Goal: Task Accomplishment & Management: Complete application form

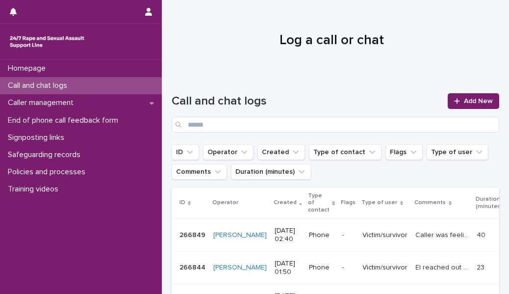
click at [465, 90] on div "Call and chat logs Add New" at bounding box center [335, 109] width 327 height 71
click at [463, 96] on link "Add New" at bounding box center [472, 101] width 51 height 16
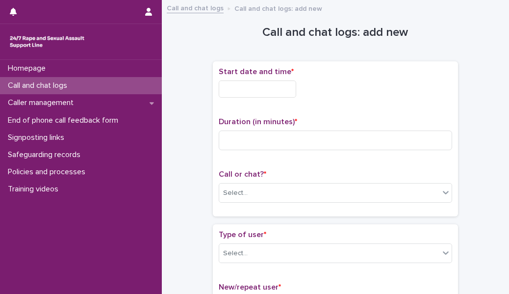
click at [288, 97] on div "Start date and time *" at bounding box center [335, 86] width 233 height 38
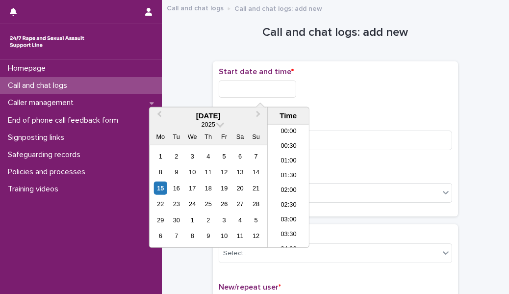
click at [272, 89] on input "text" at bounding box center [257, 88] width 77 height 17
click at [289, 168] on li "04:00" at bounding box center [289, 171] width 42 height 15
type input "**********"
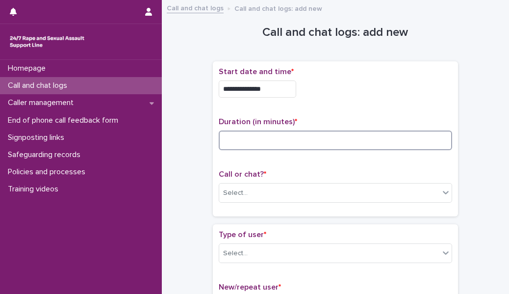
click at [259, 145] on input at bounding box center [335, 140] width 233 height 20
type input "**"
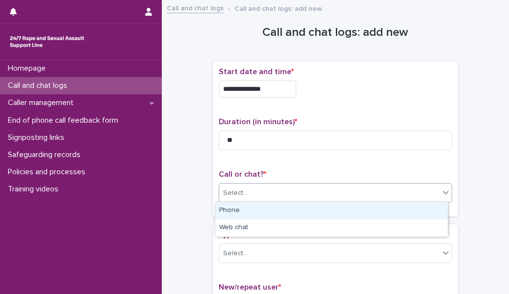
click at [248, 185] on div "Select..." at bounding box center [329, 193] width 220 height 16
click at [242, 208] on div "Phone" at bounding box center [331, 210] width 232 height 17
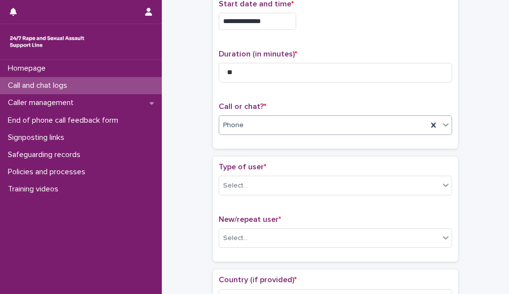
scroll to position [70, 0]
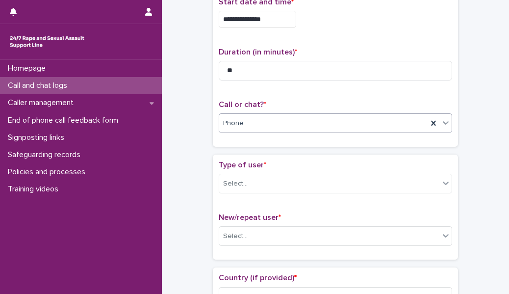
click at [244, 129] on div "Phone" at bounding box center [323, 123] width 208 height 16
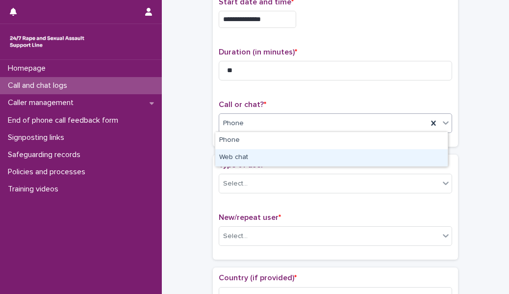
click at [247, 155] on div "Web chat" at bounding box center [331, 157] width 232 height 17
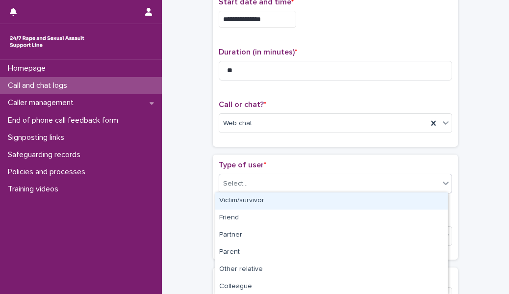
click at [244, 175] on div "Select..." at bounding box center [329, 183] width 220 height 16
click at [241, 199] on div "Victim/survivor" at bounding box center [331, 200] width 232 height 17
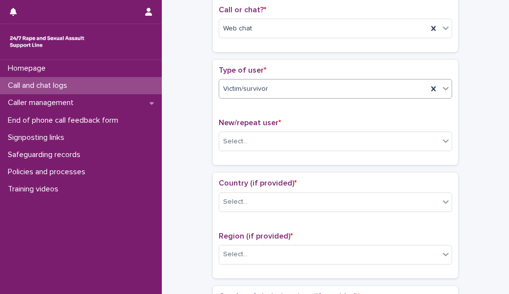
scroll to position [164, 0]
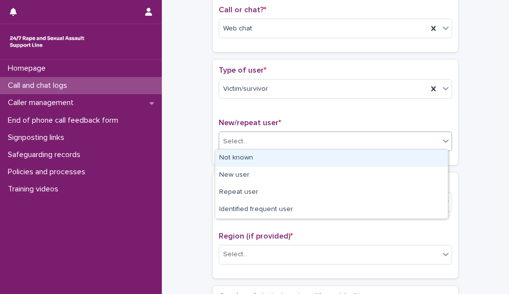
click at [248, 139] on div "Select..." at bounding box center [329, 141] width 220 height 16
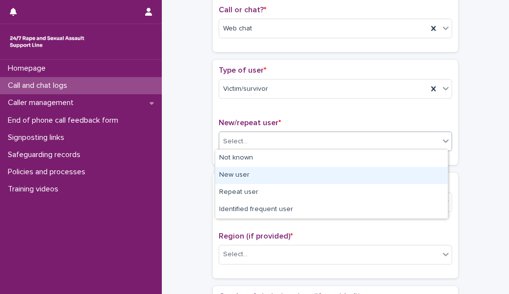
click at [246, 172] on div "New user" at bounding box center [331, 175] width 232 height 17
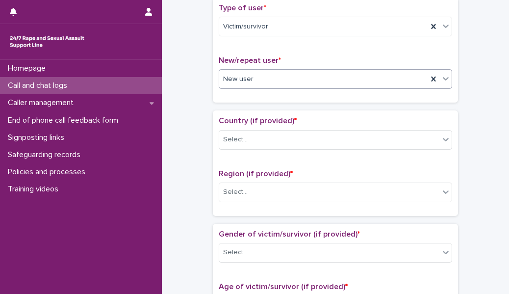
scroll to position [228, 0]
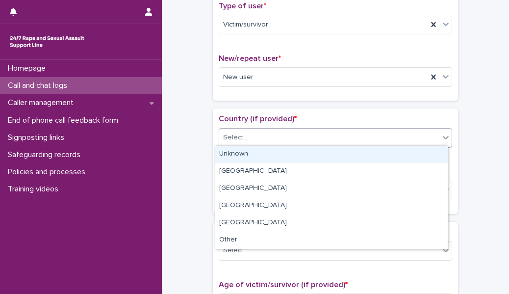
drag, startPoint x: 245, startPoint y: 141, endPoint x: 246, endPoint y: 154, distance: 13.8
click at [246, 154] on body "**********" at bounding box center [254, 147] width 509 height 294
click at [246, 154] on div "Unknown" at bounding box center [331, 154] width 232 height 17
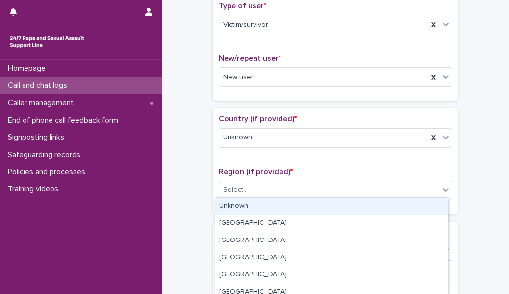
click at [239, 182] on div "Select..." at bounding box center [329, 190] width 220 height 16
click at [238, 205] on div "Unknown" at bounding box center [331, 206] width 232 height 17
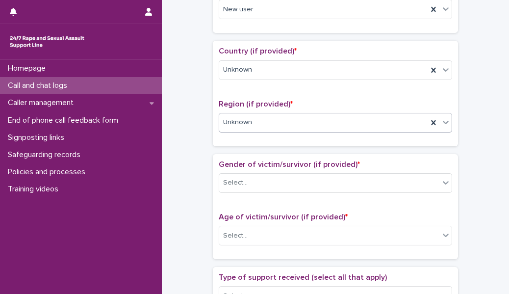
scroll to position [301, 0]
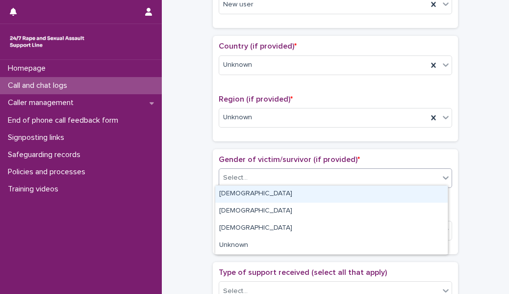
drag, startPoint x: 253, startPoint y: 168, endPoint x: 255, endPoint y: 197, distance: 29.5
click at [255, 197] on body "**********" at bounding box center [254, 147] width 509 height 294
click at [255, 197] on div "[DEMOGRAPHIC_DATA]" at bounding box center [331, 193] width 232 height 17
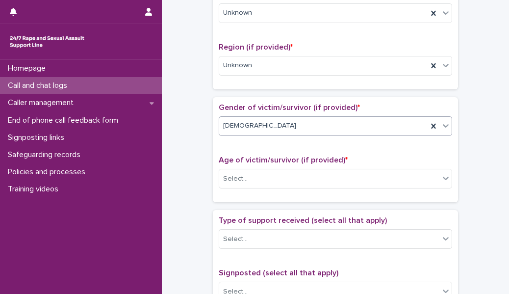
scroll to position [355, 0]
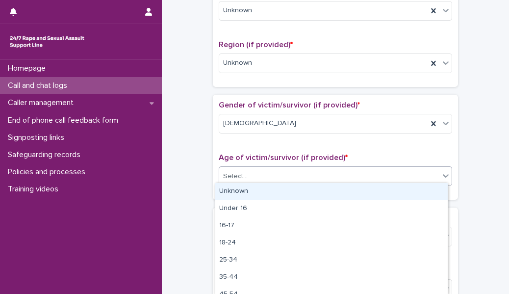
drag, startPoint x: 255, startPoint y: 172, endPoint x: 253, endPoint y: 191, distance: 19.7
click at [253, 191] on body "**********" at bounding box center [254, 147] width 509 height 294
click at [253, 191] on div "Unknown" at bounding box center [331, 191] width 232 height 17
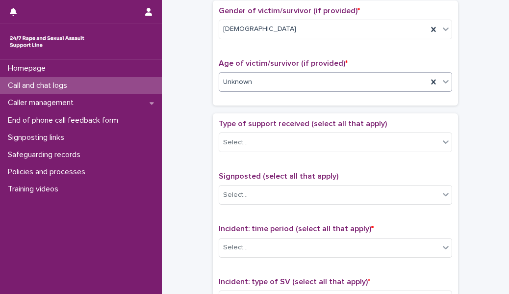
scroll to position [450, 0]
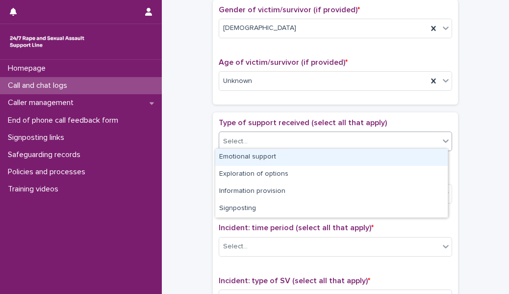
drag, startPoint x: 252, startPoint y: 137, endPoint x: 250, endPoint y: 155, distance: 18.7
click at [250, 155] on body "**********" at bounding box center [254, 147] width 509 height 294
click at [250, 155] on div "Emotional support" at bounding box center [331, 157] width 232 height 17
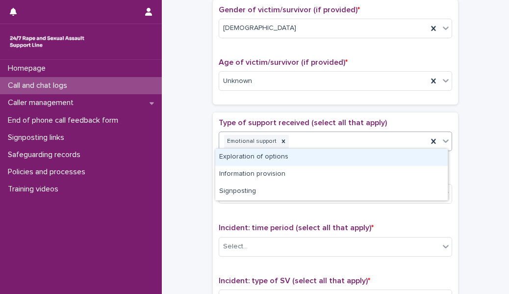
click at [307, 134] on div "Emotional support" at bounding box center [323, 141] width 208 height 17
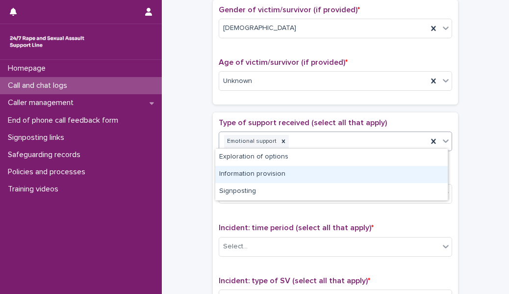
click at [286, 173] on div "Information provision" at bounding box center [331, 174] width 232 height 17
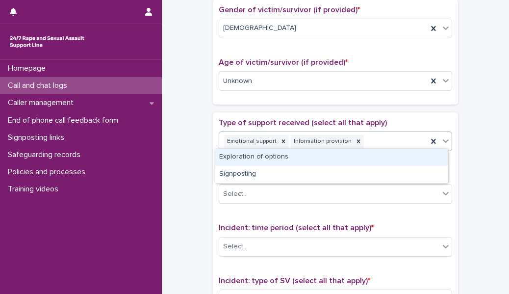
click at [370, 135] on div "Emotional support Information provision" at bounding box center [323, 141] width 208 height 17
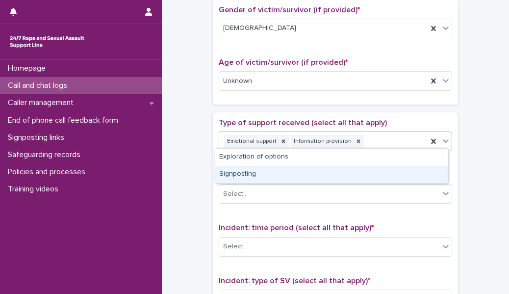
click at [329, 171] on div "Signposting" at bounding box center [331, 174] width 232 height 17
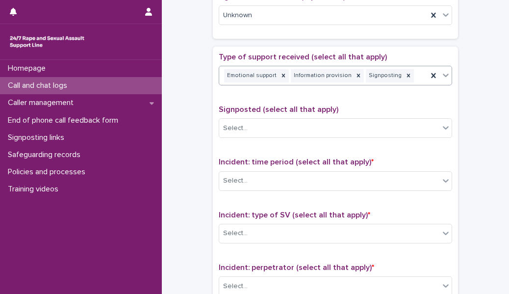
scroll to position [519, 0]
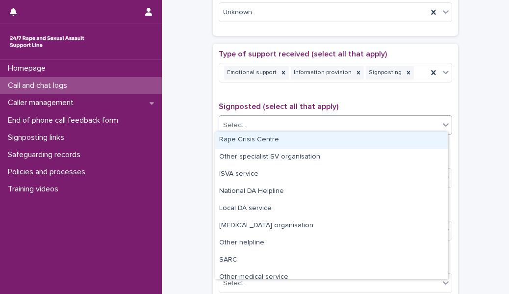
click at [300, 121] on div "Select..." at bounding box center [329, 125] width 220 height 16
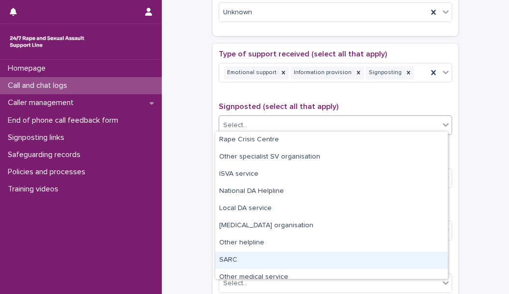
click at [265, 255] on div "SARC" at bounding box center [331, 259] width 232 height 17
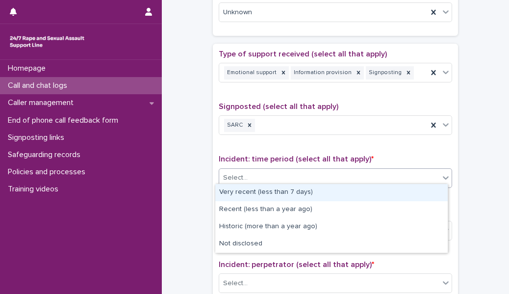
drag, startPoint x: 259, startPoint y: 177, endPoint x: 259, endPoint y: 191, distance: 13.2
click at [259, 191] on body "**********" at bounding box center [254, 147] width 509 height 294
click at [259, 191] on div "Very recent (less than 7 days)" at bounding box center [331, 192] width 232 height 17
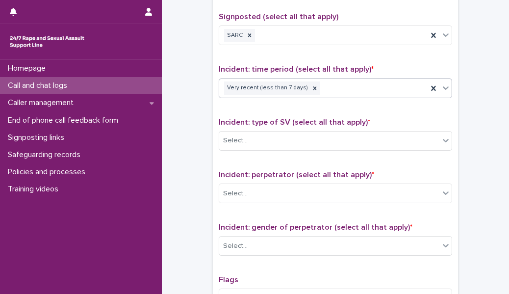
scroll to position [611, 0]
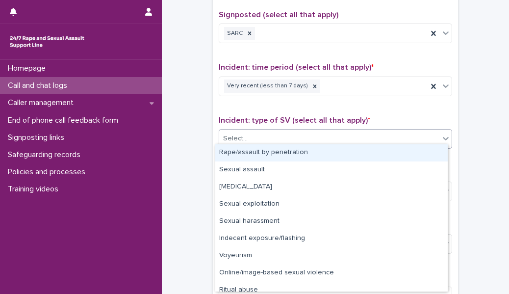
click at [262, 134] on div "Select..." at bounding box center [329, 138] width 220 height 16
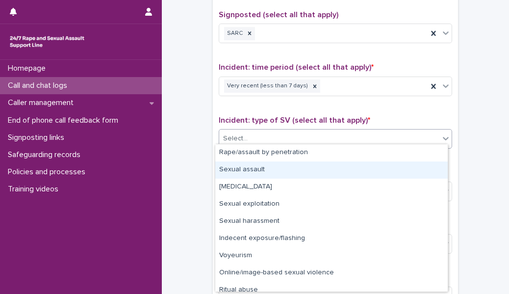
click at [253, 169] on div "Sexual assault" at bounding box center [331, 169] width 232 height 17
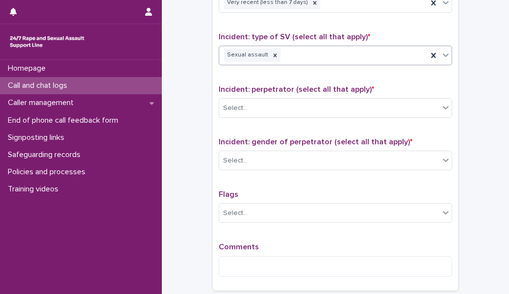
scroll to position [697, 0]
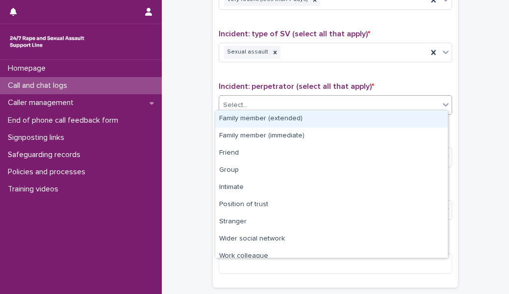
click at [254, 97] on div "Select..." at bounding box center [329, 105] width 220 height 16
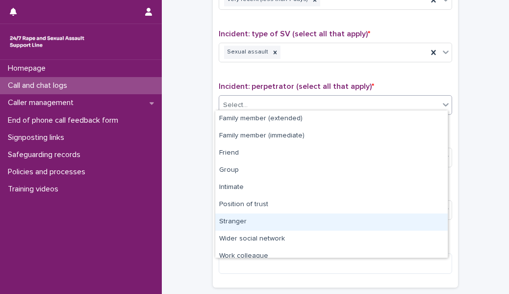
click at [245, 218] on div "Stranger" at bounding box center [331, 221] width 232 height 17
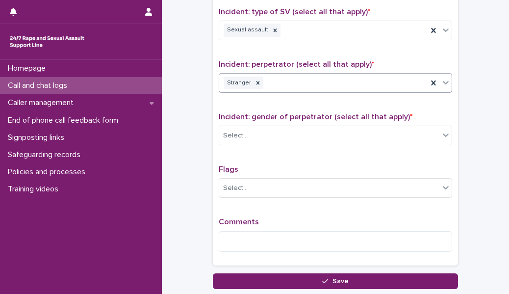
scroll to position [720, 0]
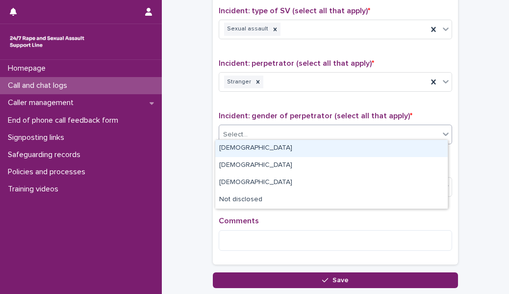
click at [271, 131] on div "Select..." at bounding box center [329, 134] width 220 height 16
click at [264, 150] on div "[DEMOGRAPHIC_DATA]" at bounding box center [331, 148] width 232 height 17
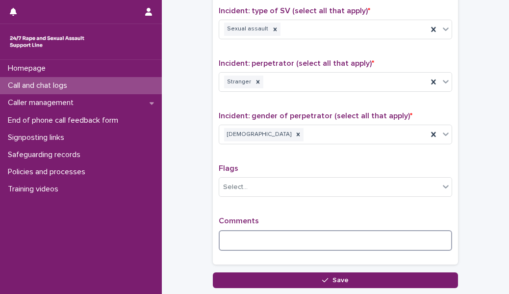
click at [238, 234] on textarea at bounding box center [335, 240] width 233 height 21
type textarea "*"
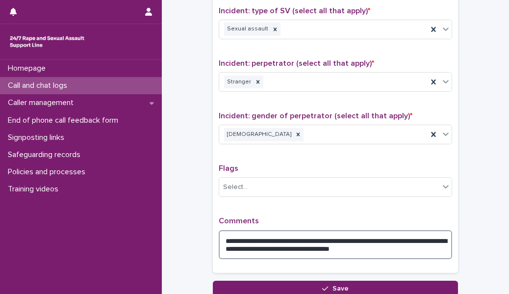
click at [412, 247] on textarea "**********" at bounding box center [335, 244] width 233 height 29
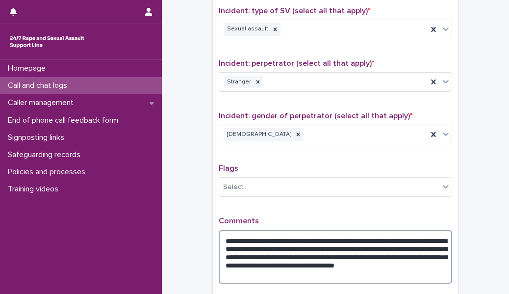
click at [266, 261] on textarea "**********" at bounding box center [335, 256] width 233 height 53
click at [281, 258] on textarea "**********" at bounding box center [335, 256] width 233 height 53
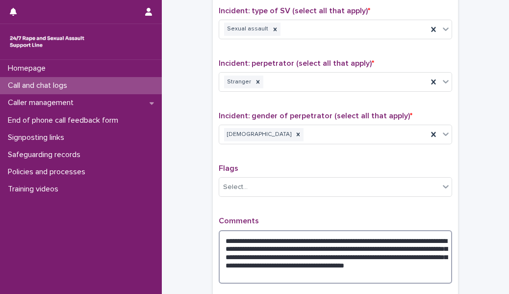
click at [388, 261] on textarea "**********" at bounding box center [335, 256] width 233 height 53
click at [281, 262] on textarea "**********" at bounding box center [335, 256] width 233 height 53
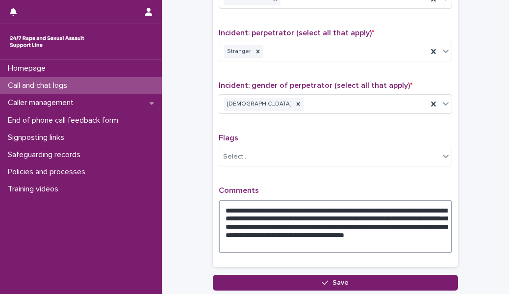
scroll to position [752, 0]
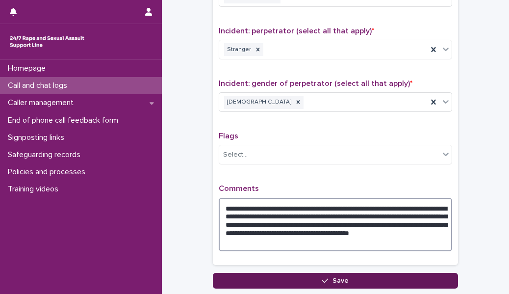
type textarea "**********"
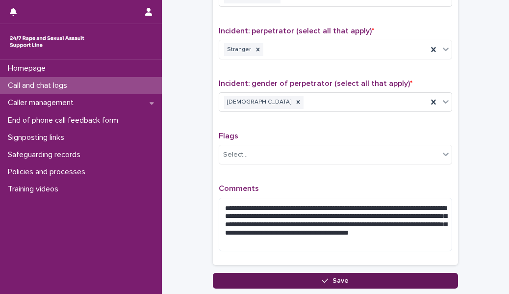
click at [365, 277] on button "Save" at bounding box center [335, 281] width 245 height 16
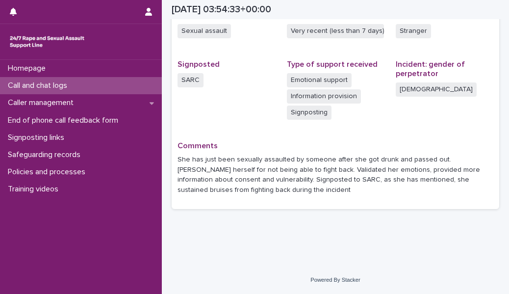
scroll to position [260, 0]
click at [116, 88] on div "Call and chat logs" at bounding box center [81, 85] width 162 height 17
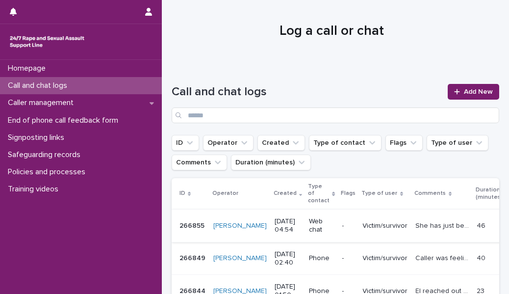
scroll to position [9, 0]
click at [475, 86] on link "Add New" at bounding box center [472, 92] width 51 height 16
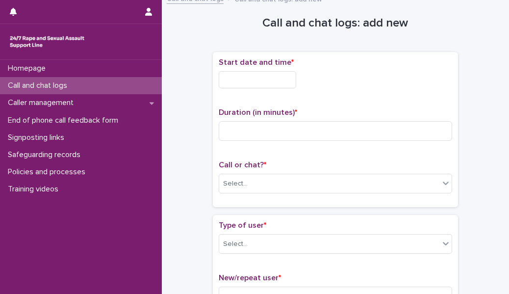
scroll to position [15, 0]
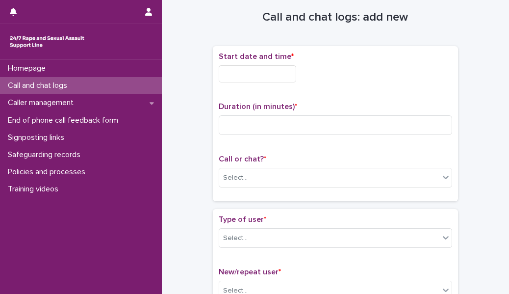
click at [272, 79] on input "text" at bounding box center [257, 73] width 77 height 17
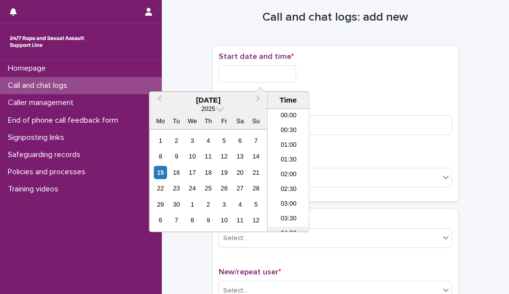
scroll to position [93, 0]
click at [292, 172] on li "05:00" at bounding box center [289, 170] width 42 height 15
type input "**********"
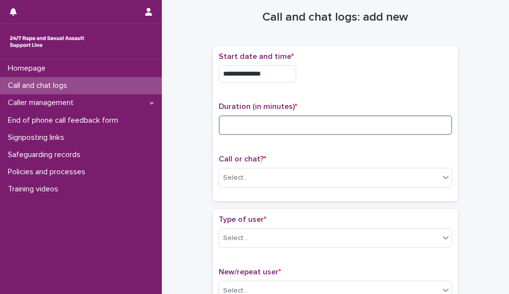
click at [256, 123] on input at bounding box center [335, 125] width 233 height 20
type input "**"
click at [263, 174] on div "Select..." at bounding box center [329, 178] width 220 height 16
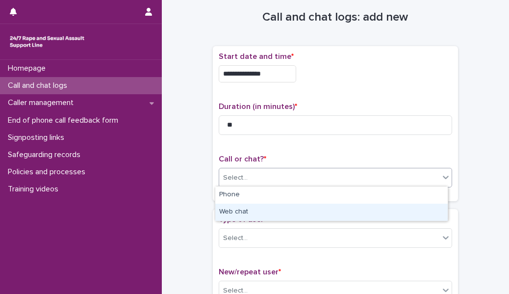
click at [265, 216] on div "Web chat" at bounding box center [331, 211] width 232 height 17
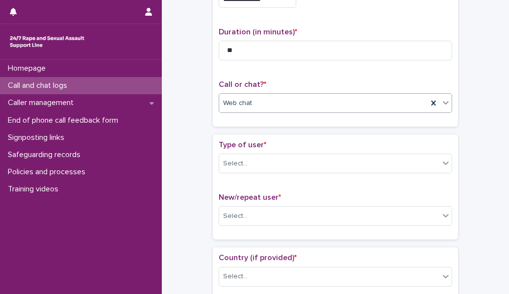
scroll to position [91, 0]
click at [260, 165] on div "Select..." at bounding box center [329, 162] width 220 height 16
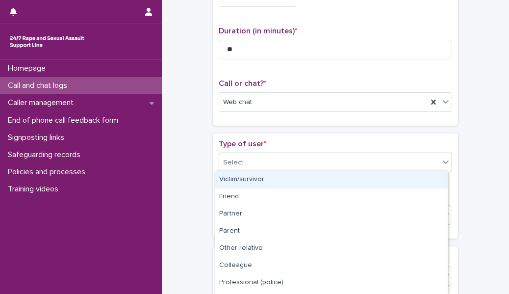
click at [258, 181] on div "Victim/survivor" at bounding box center [331, 179] width 232 height 17
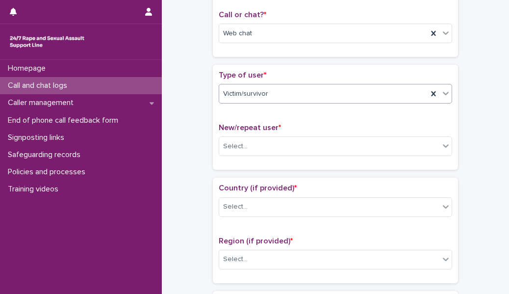
scroll to position [165, 0]
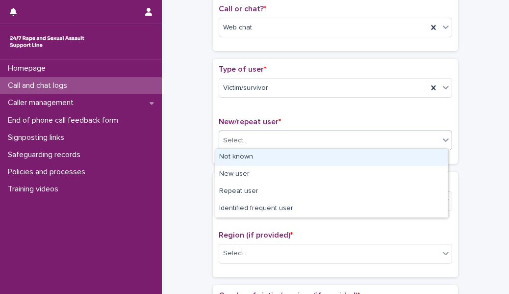
click at [259, 136] on div "Select..." at bounding box center [329, 140] width 220 height 16
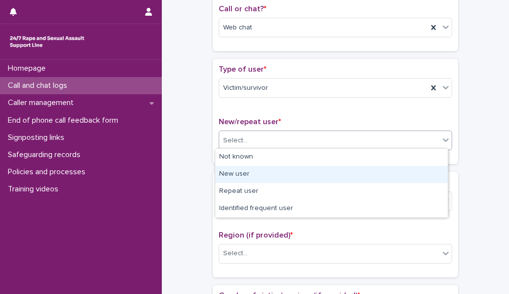
click at [259, 174] on div "New user" at bounding box center [331, 174] width 232 height 17
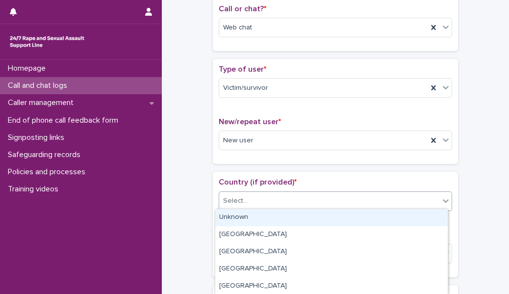
click at [254, 201] on div "Select..." at bounding box center [329, 201] width 220 height 16
click at [248, 219] on div "Unknown" at bounding box center [331, 217] width 232 height 17
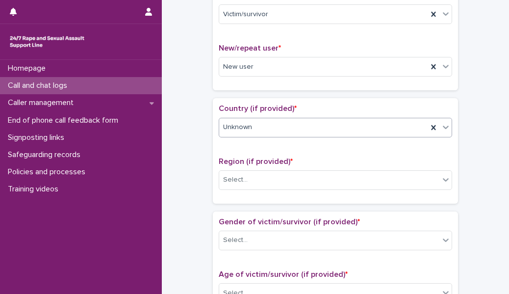
scroll to position [239, 0]
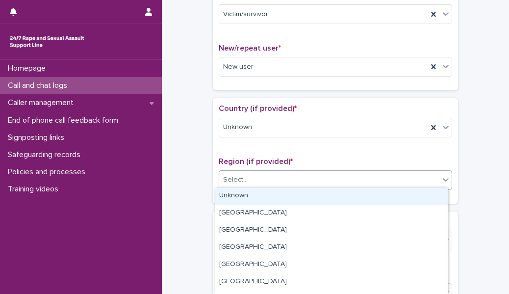
drag, startPoint x: 265, startPoint y: 179, endPoint x: 264, endPoint y: 193, distance: 13.3
click at [264, 193] on body "**********" at bounding box center [254, 147] width 509 height 294
click at [264, 193] on div "Unknown" at bounding box center [331, 195] width 232 height 17
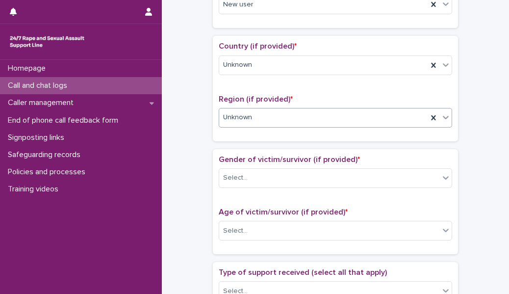
scroll to position [303, 0]
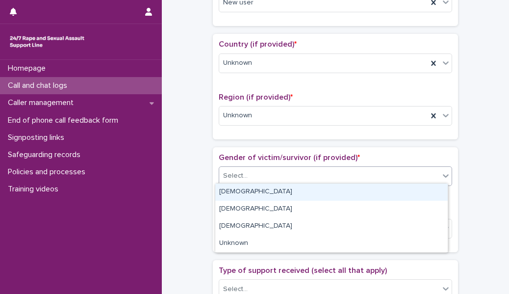
click at [270, 175] on div "Select..." at bounding box center [329, 176] width 220 height 16
click at [269, 189] on div "[DEMOGRAPHIC_DATA]" at bounding box center [331, 191] width 232 height 17
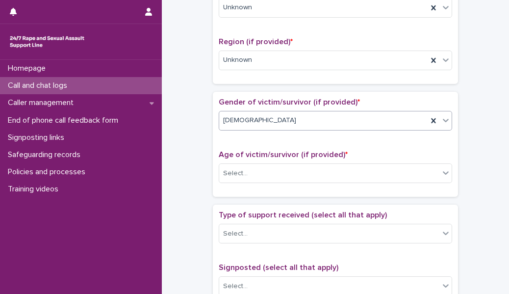
scroll to position [364, 0]
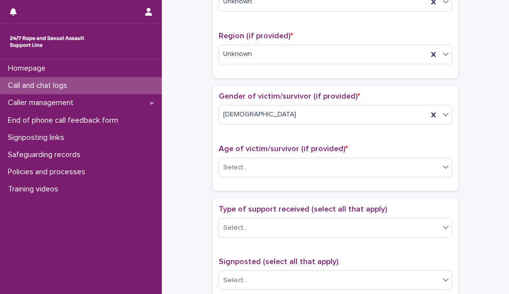
click at [281, 153] on div "Age of victim/survivor (if provided) * Select..." at bounding box center [335, 164] width 233 height 41
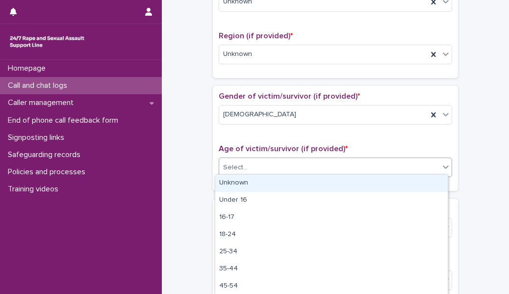
click at [275, 168] on div "Select..." at bounding box center [329, 167] width 220 height 16
click at [272, 188] on div "Unknown" at bounding box center [331, 182] width 232 height 17
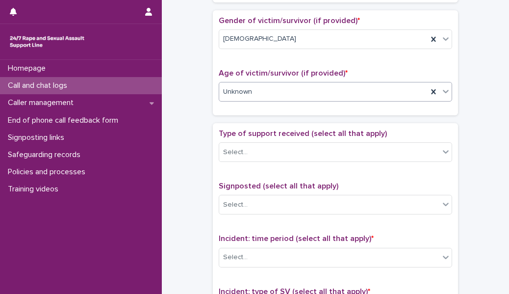
scroll to position [443, 0]
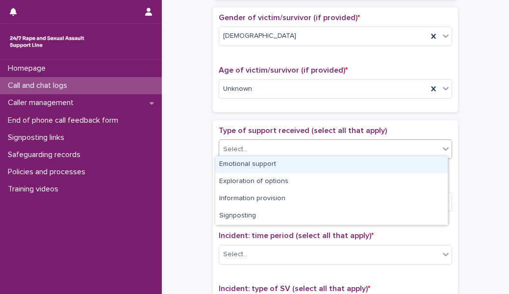
click at [279, 143] on div "Select..." at bounding box center [329, 149] width 220 height 16
click at [272, 166] on div "Emotional support" at bounding box center [331, 164] width 232 height 17
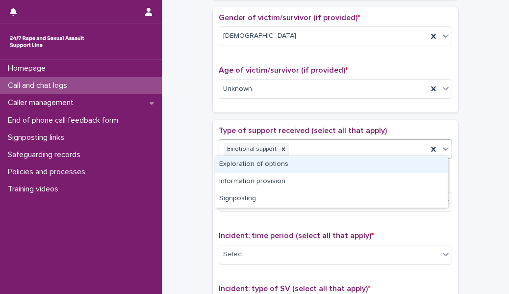
click at [308, 147] on div "Emotional support" at bounding box center [323, 149] width 208 height 17
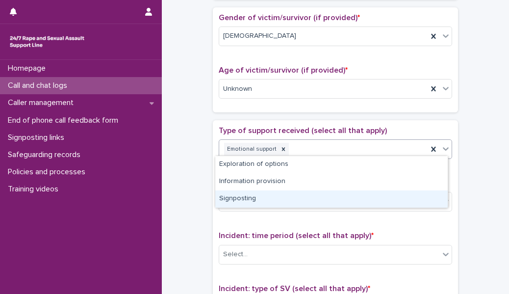
click at [269, 201] on div "Signposting" at bounding box center [331, 198] width 232 height 17
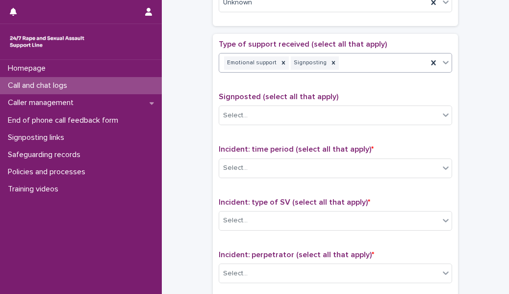
scroll to position [529, 0]
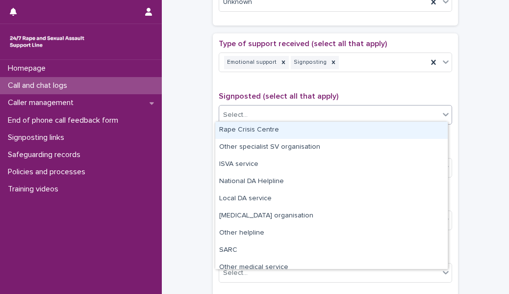
click at [259, 116] on div "Select..." at bounding box center [329, 115] width 220 height 16
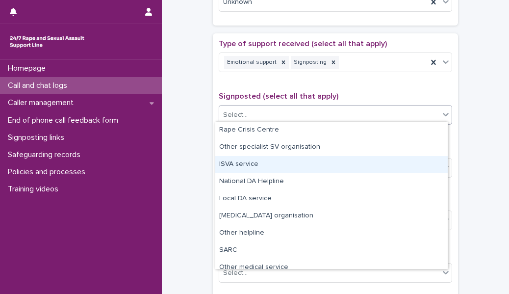
click at [255, 169] on div "ISVA service" at bounding box center [331, 164] width 232 height 17
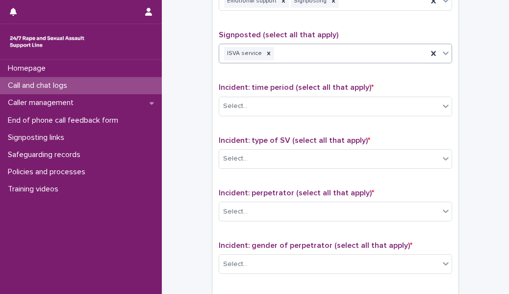
scroll to position [591, 0]
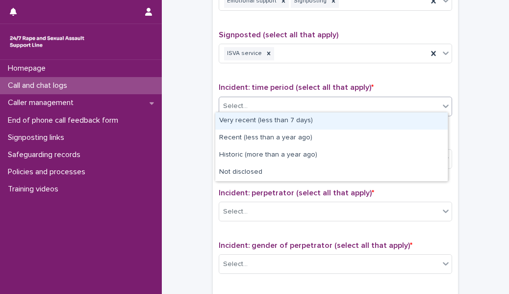
click at [260, 103] on div "Select..." at bounding box center [329, 106] width 220 height 16
click at [269, 124] on div "Very recent (less than 7 days)" at bounding box center [331, 120] width 232 height 17
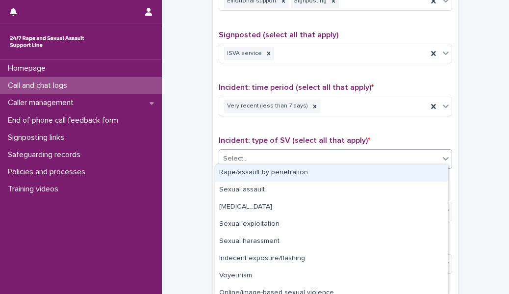
click at [253, 150] on div "Select..." at bounding box center [329, 158] width 220 height 16
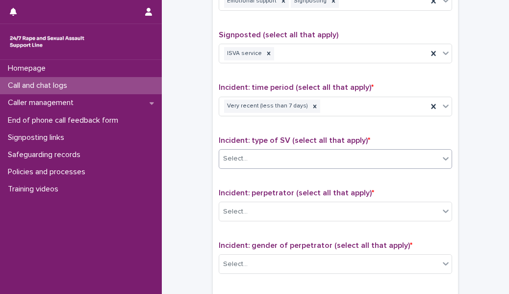
drag, startPoint x: 253, startPoint y: 149, endPoint x: 272, endPoint y: 90, distance: 61.5
click at [272, 90] on div "Type of support received (select all that apply) Emotional support Signposting …" at bounding box center [335, 183] width 233 height 410
click at [309, 99] on div at bounding box center [314, 105] width 11 height 13
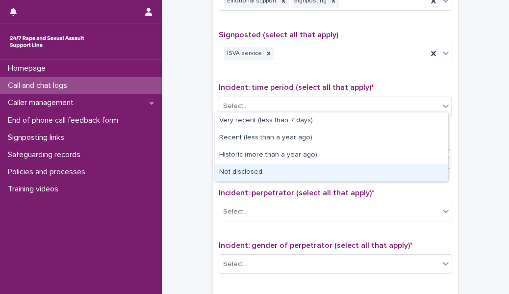
drag, startPoint x: 305, startPoint y: 101, endPoint x: 256, endPoint y: 176, distance: 89.2
click at [256, 176] on body "**********" at bounding box center [254, 147] width 509 height 294
click at [256, 176] on div "Not disclosed" at bounding box center [331, 172] width 232 height 17
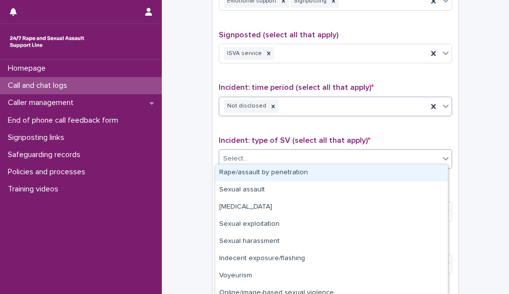
click at [256, 155] on div "Select..." at bounding box center [329, 158] width 220 height 16
drag, startPoint x: 258, startPoint y: 184, endPoint x: 259, endPoint y: 175, distance: 8.4
click at [259, 175] on div "Rape/assault by penetration" at bounding box center [331, 172] width 232 height 17
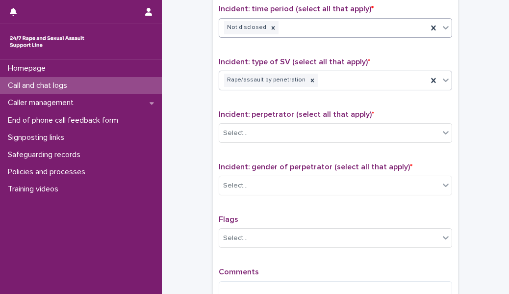
scroll to position [671, 0]
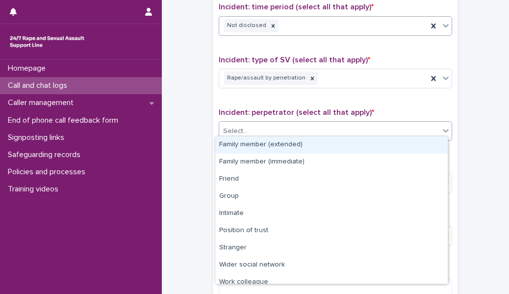
click at [254, 123] on div "Select..." at bounding box center [329, 131] width 220 height 16
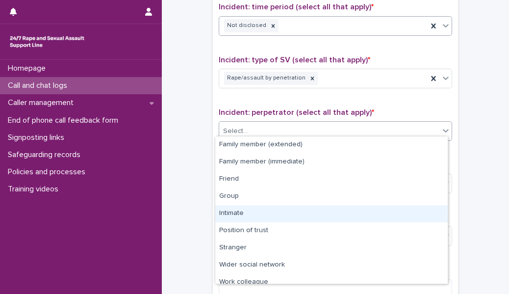
click at [244, 208] on div "Intimate" at bounding box center [331, 213] width 232 height 17
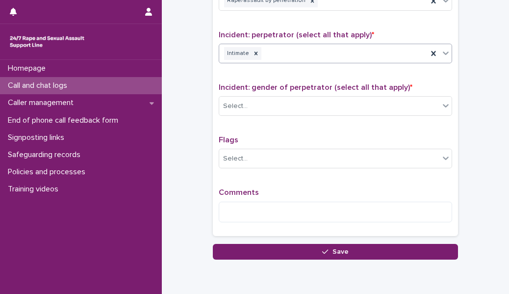
scroll to position [755, 0]
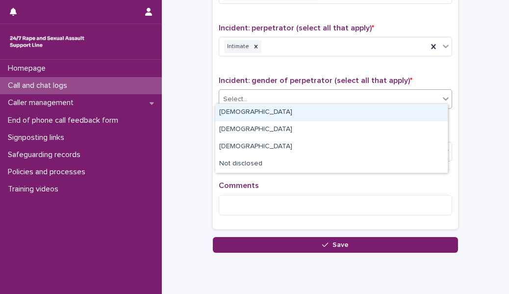
click at [255, 92] on div "Select..." at bounding box center [329, 99] width 220 height 16
click at [254, 114] on div "[DEMOGRAPHIC_DATA]" at bounding box center [331, 112] width 232 height 17
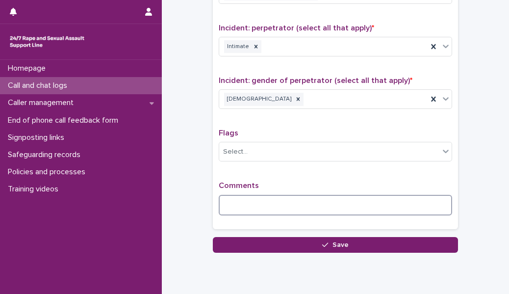
click at [244, 197] on textarea at bounding box center [335, 205] width 233 height 21
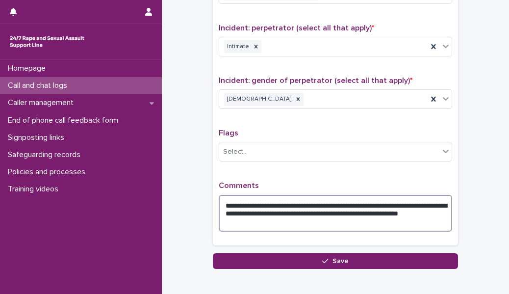
type textarea "**********"
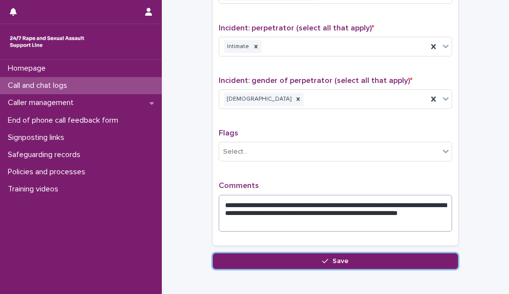
click at [213, 253] on button "Save" at bounding box center [335, 261] width 245 height 16
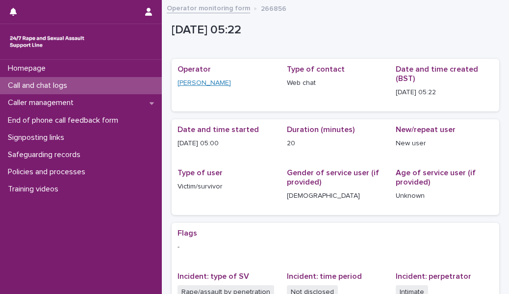
drag, startPoint x: 265, startPoint y: 29, endPoint x: 219, endPoint y: 83, distance: 70.9
click at [219, 83] on div "[DATE] 04:22:53+00:00 [DATE] 05:22 Sorry, there was an error saving your record…" at bounding box center [335, 223] width 327 height 435
drag, startPoint x: 257, startPoint y: 8, endPoint x: 300, endPoint y: 11, distance: 43.2
click at [300, 11] on div "Operator monitoring form 266856" at bounding box center [335, 9] width 347 height 14
copy p "266856"
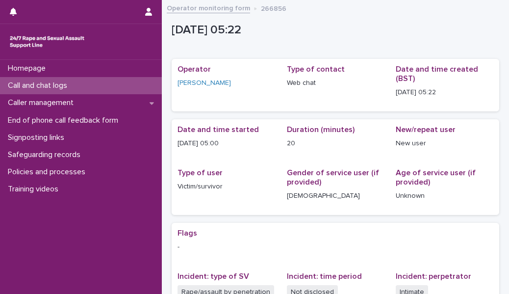
click at [310, 205] on div "Gender of service user (if provided) [DEMOGRAPHIC_DATA]" at bounding box center [336, 188] width 98 height 41
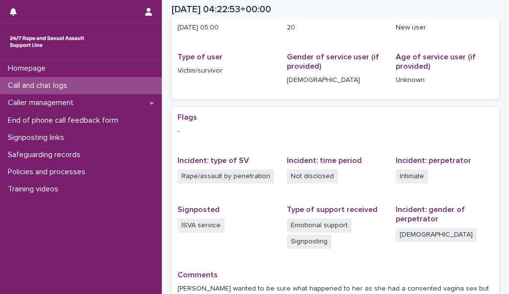
scroll to position [224, 0]
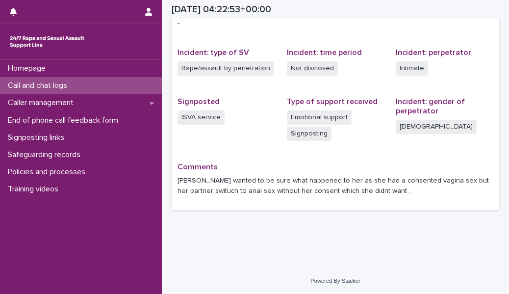
click at [301, 236] on div "Loading... Saving… Loading... Saving… [DATE] 04:22:53+00:00 [DATE] 05:22 Sorry,…" at bounding box center [335, 12] width 337 height 460
click at [144, 91] on div "Call and chat logs" at bounding box center [81, 85] width 162 height 17
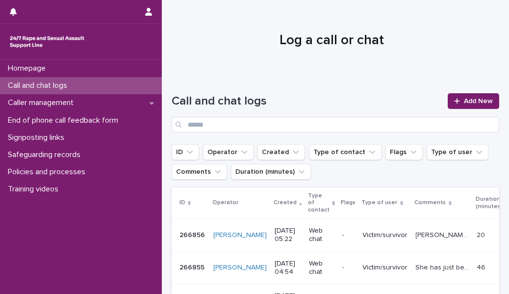
click at [200, 267] on p "266855" at bounding box center [192, 266] width 27 height 10
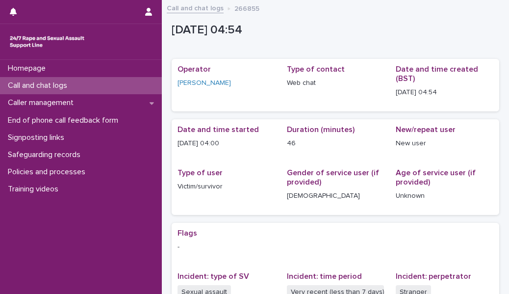
click at [75, 87] on p "Call and chat logs" at bounding box center [39, 85] width 71 height 9
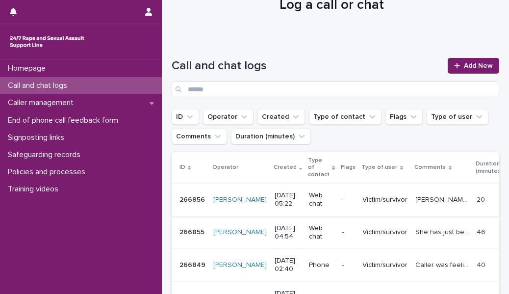
scroll to position [38, 0]
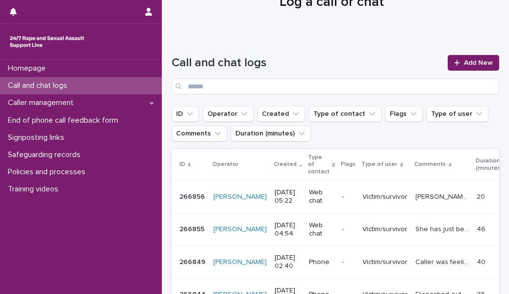
click at [91, 85] on div "Call and chat logs" at bounding box center [81, 85] width 162 height 17
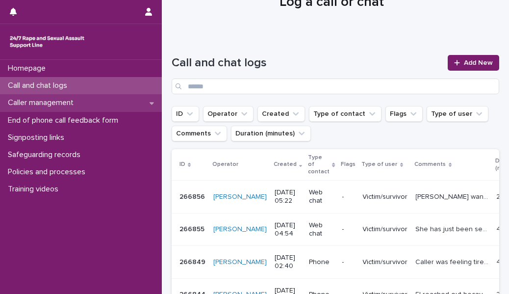
click at [147, 101] on div "Caller management" at bounding box center [81, 102] width 162 height 17
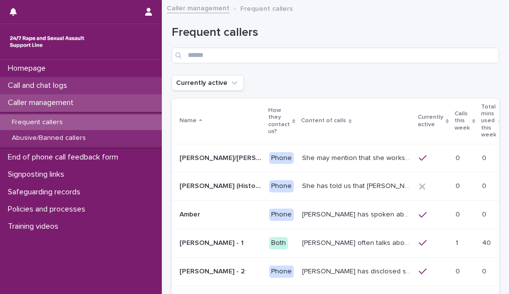
click at [99, 89] on div "Call and chat logs" at bounding box center [81, 85] width 162 height 17
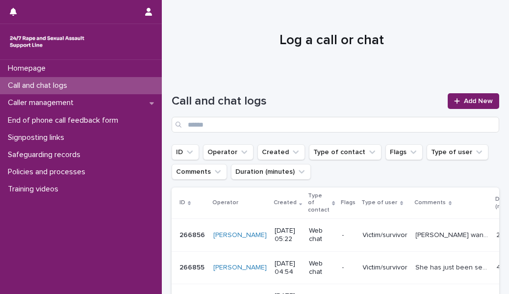
click at [416, 230] on p "[PERSON_NAME] wanted to be sure what happened to her as she had a consented vag…" at bounding box center [453, 234] width 75 height 10
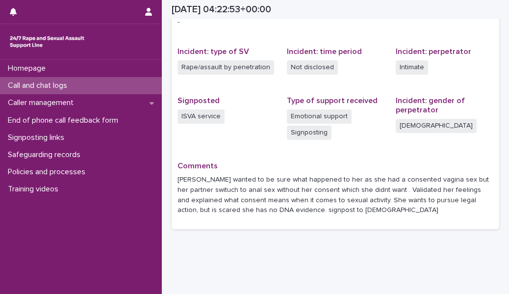
scroll to position [224, 0]
click at [111, 89] on div "Call and chat logs" at bounding box center [81, 85] width 162 height 17
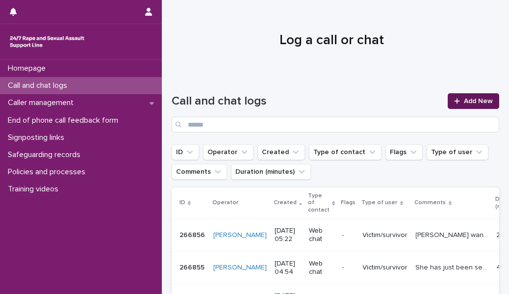
click at [451, 93] on link "Add New" at bounding box center [472, 101] width 51 height 16
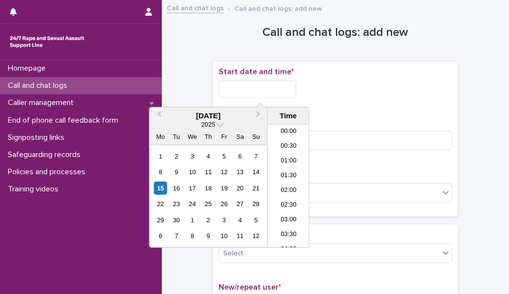
scroll to position [122, 0]
click at [263, 85] on input "text" at bounding box center [257, 88] width 77 height 17
click at [288, 172] on li "05:30" at bounding box center [289, 171] width 42 height 15
type input "**********"
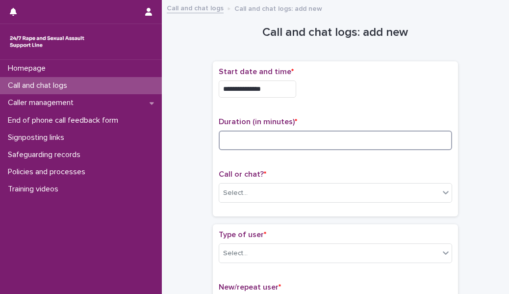
click at [261, 142] on input at bounding box center [335, 140] width 233 height 20
type input "**"
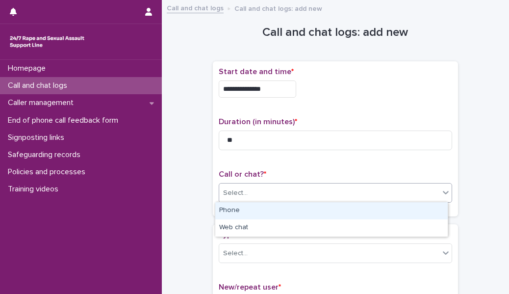
click at [259, 192] on div "Select..." at bounding box center [329, 193] width 220 height 16
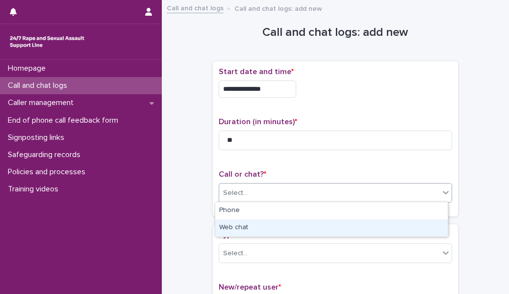
click at [258, 224] on div "Web chat" at bounding box center [331, 227] width 232 height 17
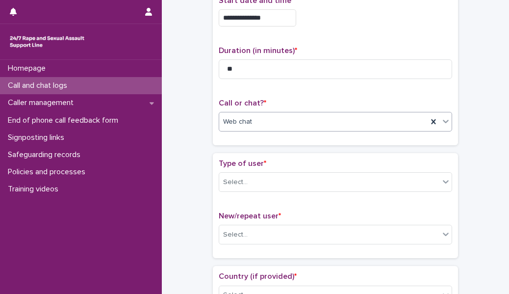
scroll to position [72, 0]
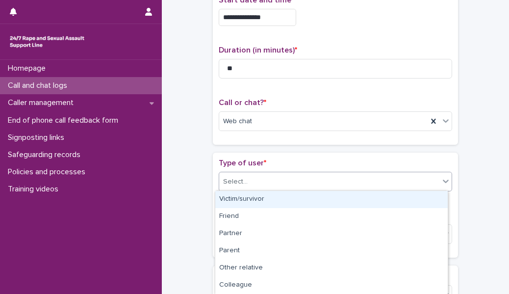
click at [261, 186] on div "Select..." at bounding box center [329, 182] width 220 height 16
click at [261, 197] on div "Victim/survivor" at bounding box center [331, 199] width 232 height 17
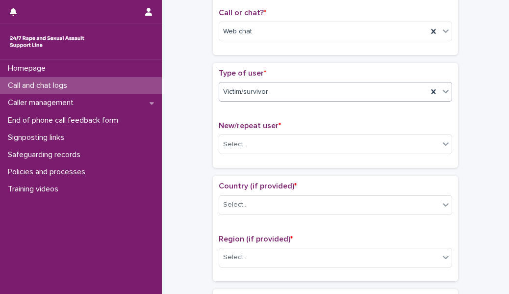
scroll to position [162, 0]
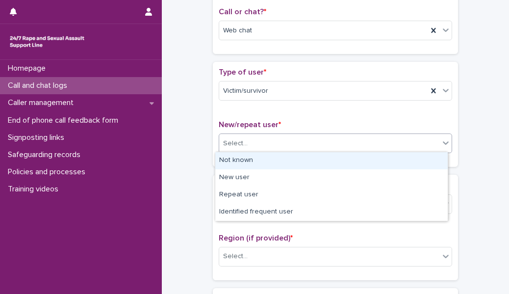
click at [261, 135] on div "Select..." at bounding box center [329, 143] width 220 height 16
click at [255, 158] on div "Not known" at bounding box center [331, 160] width 232 height 17
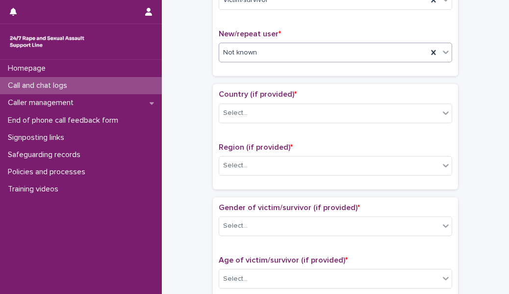
scroll to position [253, 0]
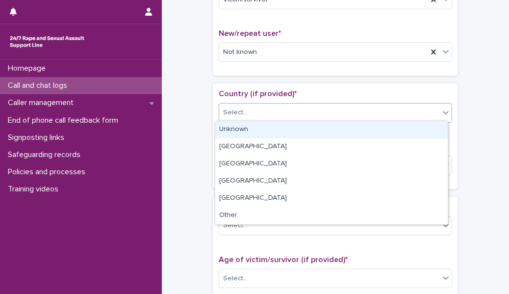
drag, startPoint x: 265, startPoint y: 109, endPoint x: 264, endPoint y: 124, distance: 14.2
click at [264, 124] on body "**********" at bounding box center [254, 147] width 509 height 294
click at [264, 124] on div "Unknown" at bounding box center [331, 129] width 232 height 17
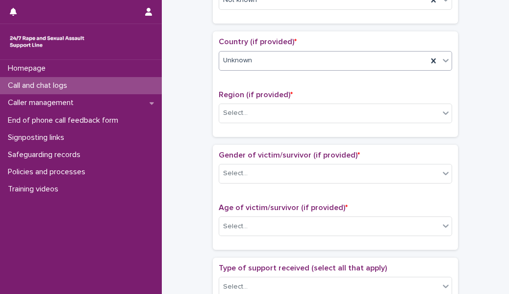
scroll to position [306, 0]
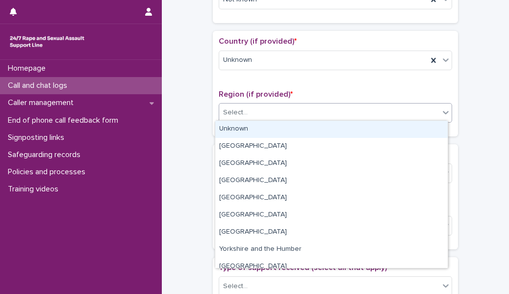
click at [263, 118] on div "Select..." at bounding box center [329, 112] width 220 height 16
click at [264, 129] on div "Unknown" at bounding box center [331, 129] width 232 height 17
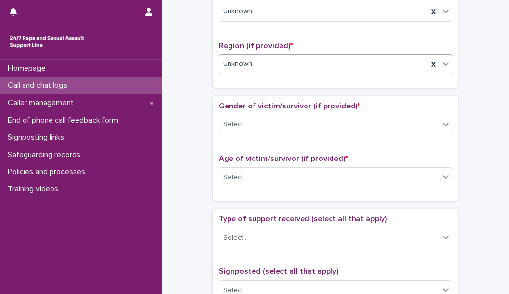
scroll to position [355, 0]
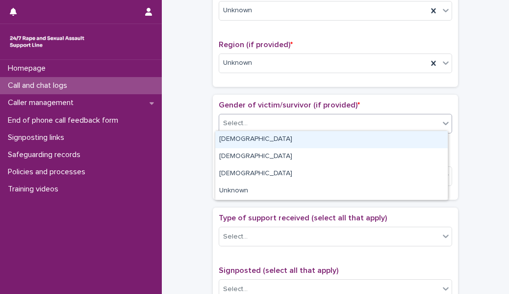
click at [266, 124] on div "Select..." at bounding box center [329, 123] width 220 height 16
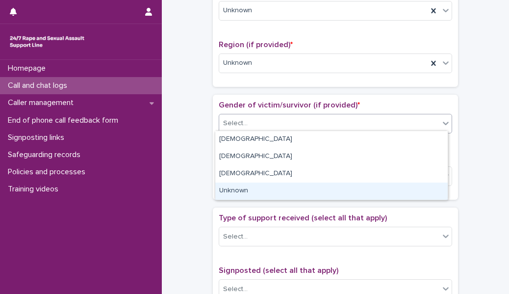
click at [269, 191] on div "Unknown" at bounding box center [331, 190] width 232 height 17
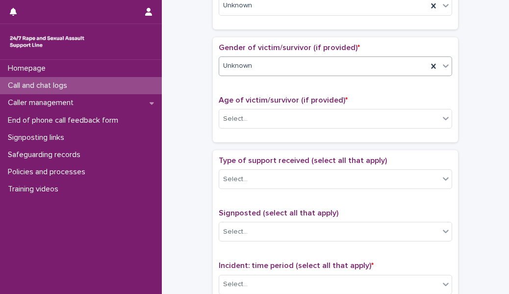
scroll to position [414, 0]
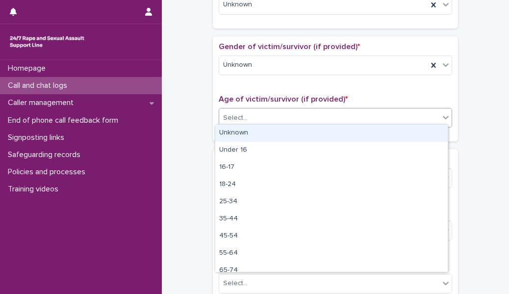
drag, startPoint x: 247, startPoint y: 113, endPoint x: 247, endPoint y: 129, distance: 16.2
click at [247, 129] on body "**********" at bounding box center [254, 147] width 509 height 294
click at [247, 129] on div "Unknown" at bounding box center [331, 132] width 232 height 17
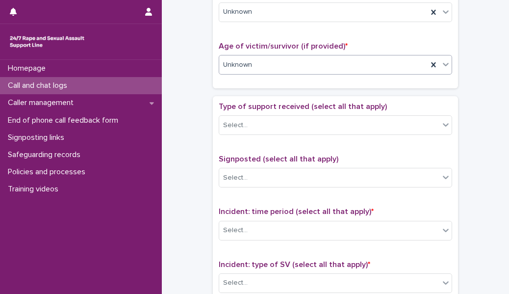
scroll to position [475, 0]
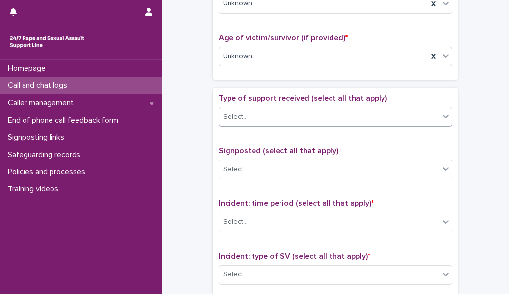
click at [250, 120] on div "Select..." at bounding box center [329, 117] width 220 height 16
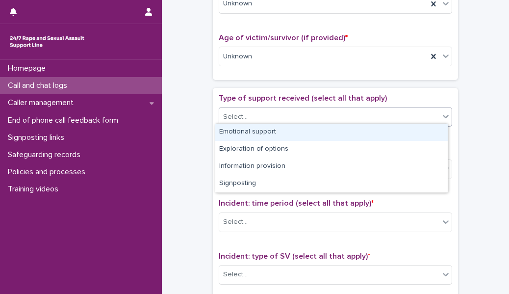
click at [250, 131] on div "Emotional support" at bounding box center [331, 132] width 232 height 17
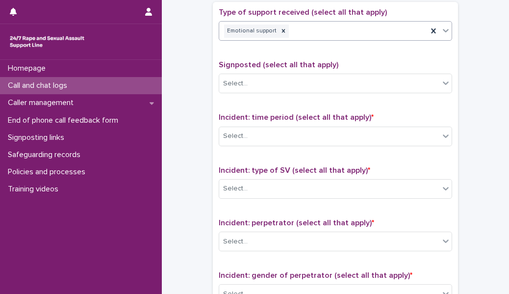
scroll to position [575, 0]
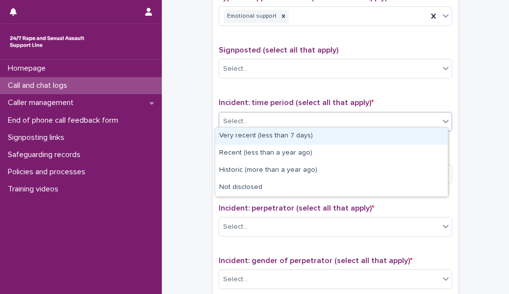
click at [255, 115] on div "Select..." at bounding box center [329, 121] width 220 height 16
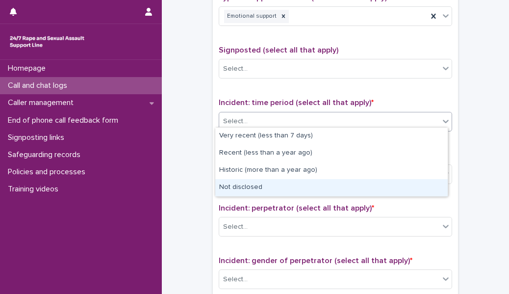
click at [241, 186] on div "Not disclosed" at bounding box center [331, 187] width 232 height 17
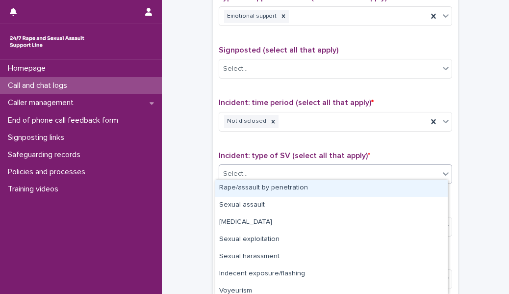
click at [247, 175] on div "Select..." at bounding box center [329, 174] width 220 height 16
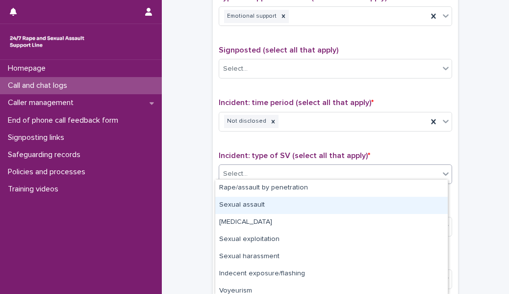
click at [246, 202] on div "Sexual assault" at bounding box center [331, 205] width 232 height 17
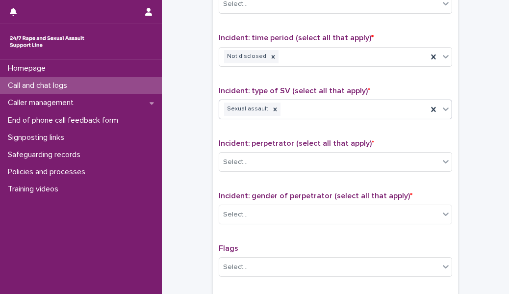
scroll to position [641, 0]
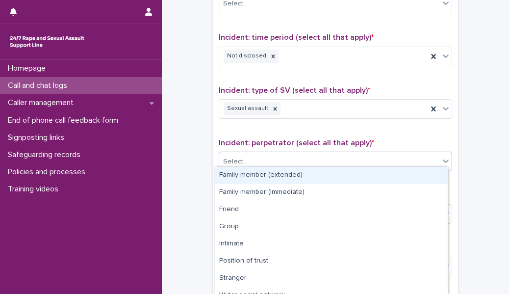
click at [253, 158] on div "Select..." at bounding box center [329, 161] width 220 height 16
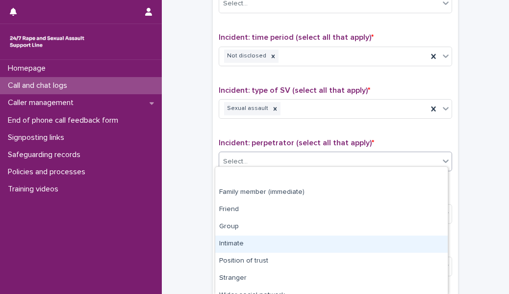
scroll to position [61, 0]
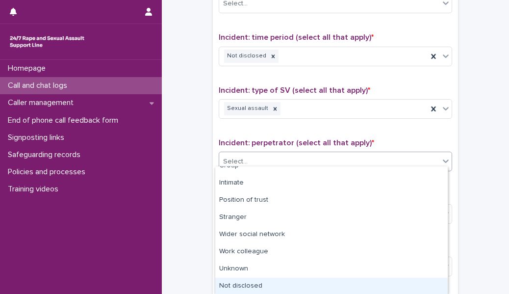
click at [235, 283] on div "Not disclosed" at bounding box center [331, 285] width 232 height 17
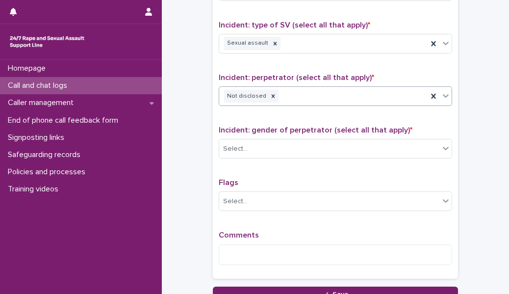
scroll to position [706, 0]
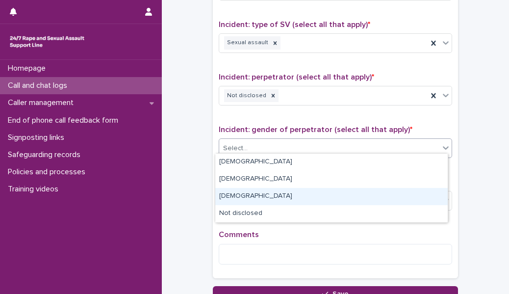
click at [236, 205] on body "**********" at bounding box center [254, 147] width 509 height 294
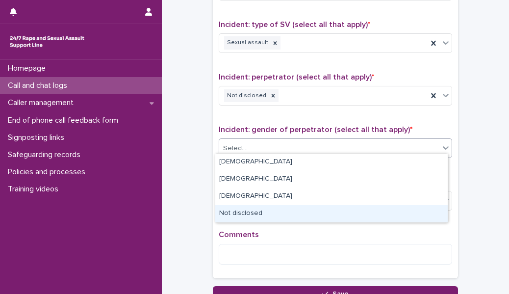
click at [236, 206] on div "Not disclosed" at bounding box center [331, 213] width 232 height 17
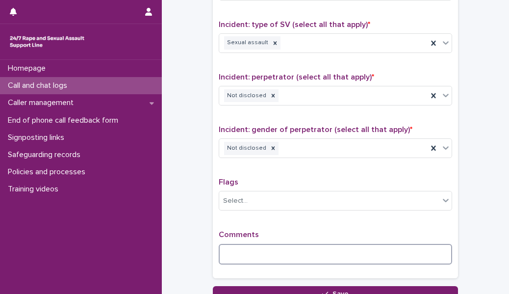
click at [224, 256] on textarea at bounding box center [335, 254] width 233 height 21
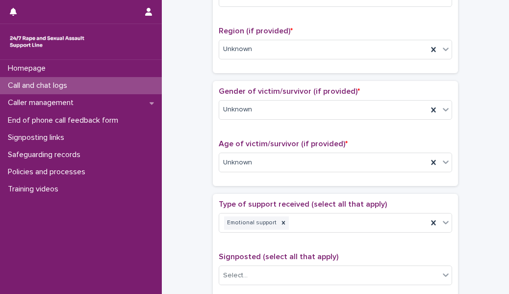
scroll to position [369, 0]
type textarea "**********"
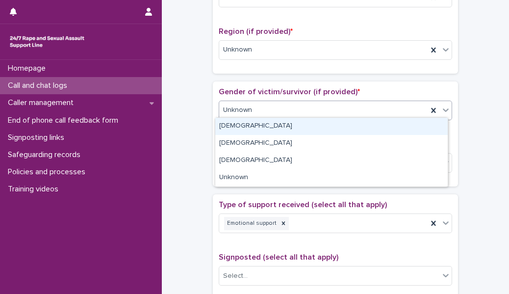
drag, startPoint x: 300, startPoint y: 112, endPoint x: 294, endPoint y: 137, distance: 25.2
click at [299, 122] on body "**********" at bounding box center [254, 147] width 509 height 294
click at [299, 122] on div "[DEMOGRAPHIC_DATA]" at bounding box center [331, 126] width 232 height 17
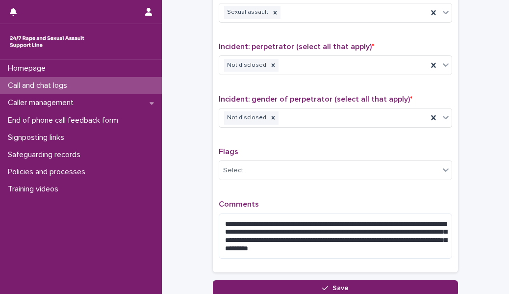
scroll to position [810, 0]
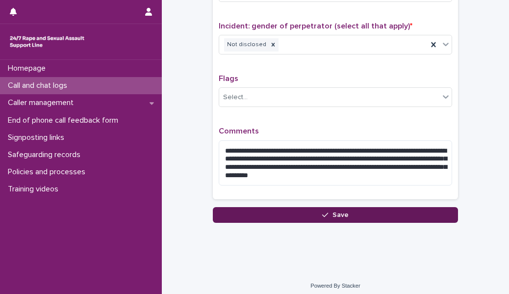
click at [328, 211] on div "button" at bounding box center [327, 214] width 10 height 7
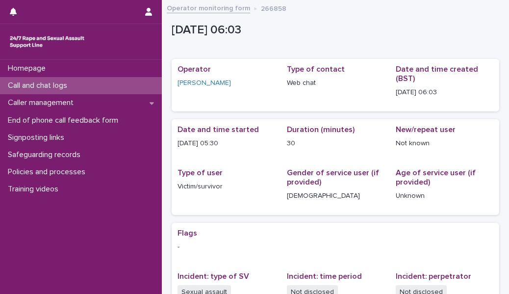
click at [103, 91] on div "Call and chat logs" at bounding box center [81, 85] width 162 height 17
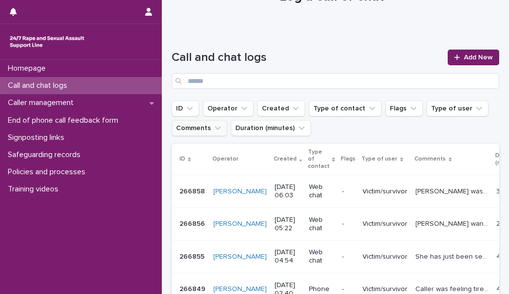
scroll to position [43, 0]
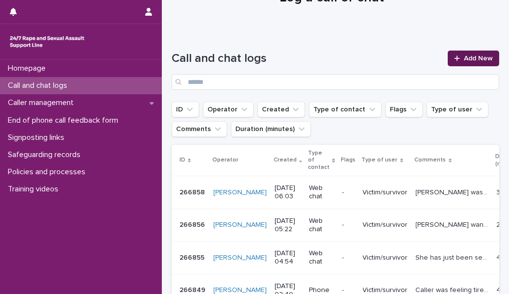
click at [478, 64] on link "Add New" at bounding box center [472, 58] width 51 height 16
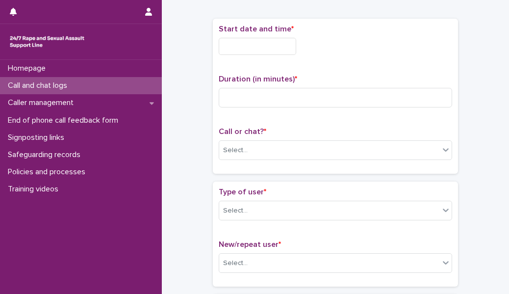
scroll to position [49, 0]
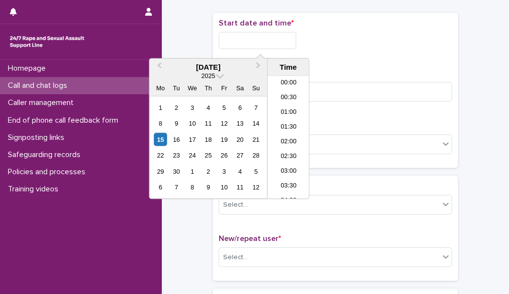
click at [275, 42] on input "text" at bounding box center [257, 40] width 77 height 17
click at [280, 109] on li "05:30" at bounding box center [289, 107] width 42 height 15
type input "**********"
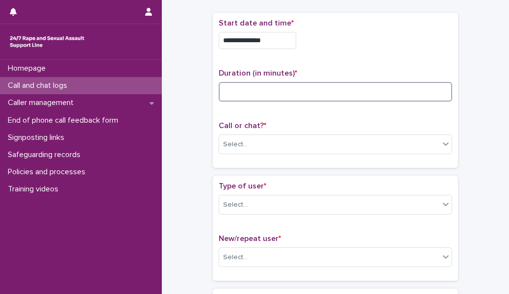
click at [255, 99] on input at bounding box center [335, 92] width 233 height 20
type input "**"
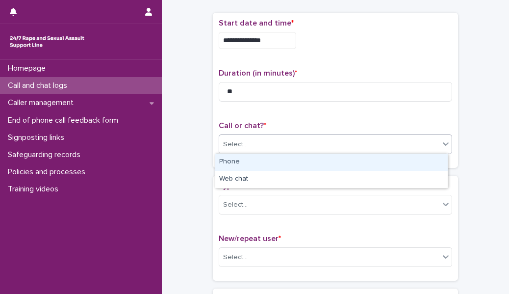
click at [443, 143] on icon at bounding box center [446, 143] width 6 height 3
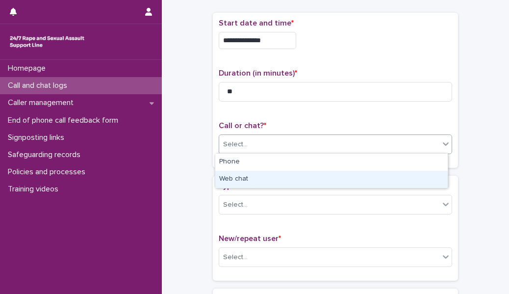
click at [383, 179] on div "Web chat" at bounding box center [331, 179] width 232 height 17
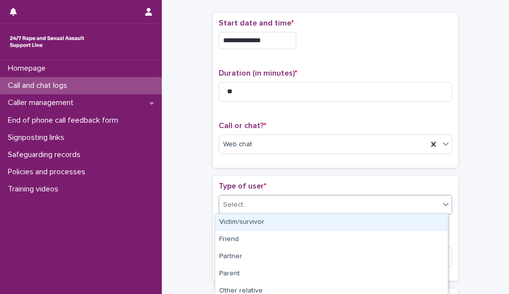
click at [263, 200] on div "Select..." at bounding box center [329, 205] width 220 height 16
click at [263, 219] on div "Victim/survivor" at bounding box center [331, 222] width 232 height 17
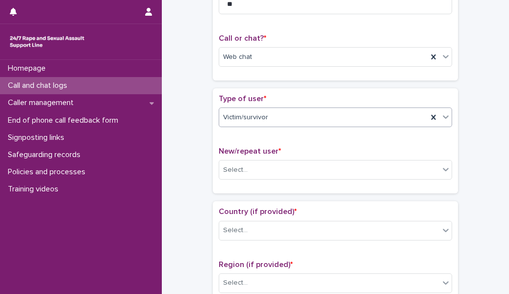
scroll to position [137, 0]
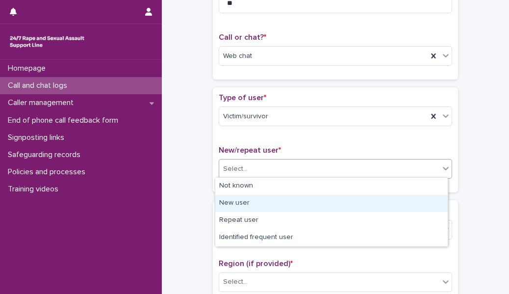
drag, startPoint x: 273, startPoint y: 161, endPoint x: 266, endPoint y: 194, distance: 33.2
click at [266, 198] on body "**********" at bounding box center [254, 147] width 509 height 294
click at [266, 198] on div "New user" at bounding box center [331, 203] width 232 height 17
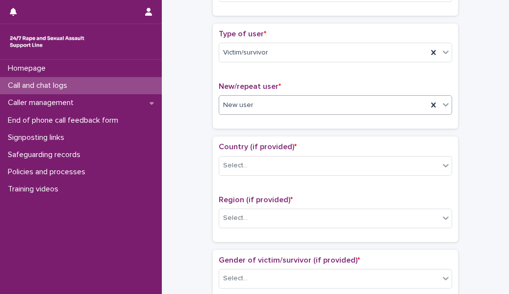
scroll to position [203, 0]
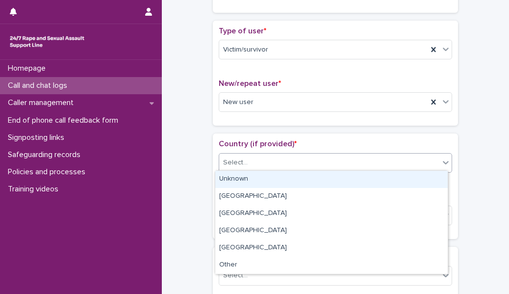
click at [267, 162] on div "Select..." at bounding box center [329, 162] width 220 height 16
click at [268, 178] on div "Unknown" at bounding box center [331, 179] width 232 height 17
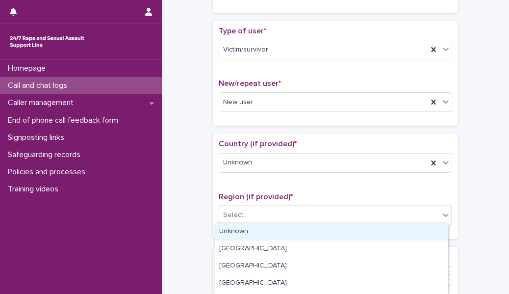
click at [259, 212] on div "Select..." at bounding box center [329, 215] width 220 height 16
click at [262, 229] on div "Unknown" at bounding box center [331, 231] width 232 height 17
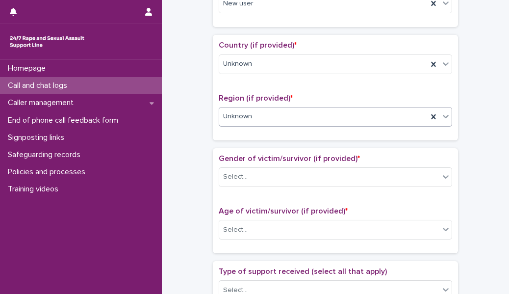
scroll to position [310, 0]
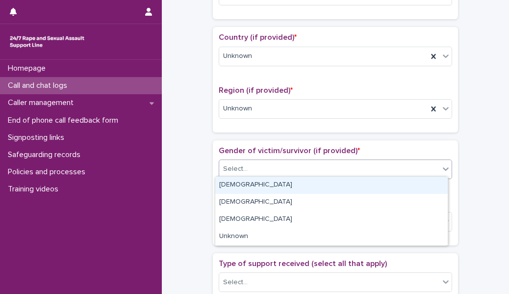
click at [271, 168] on div "Select..." at bounding box center [329, 169] width 220 height 16
click at [271, 189] on div "[DEMOGRAPHIC_DATA]" at bounding box center [331, 184] width 232 height 17
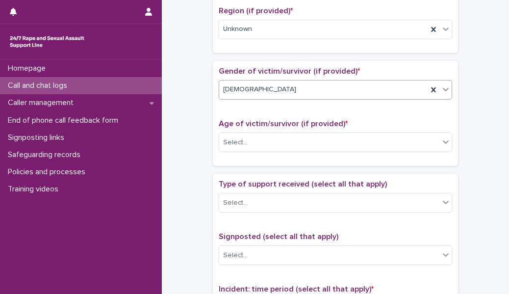
scroll to position [391, 0]
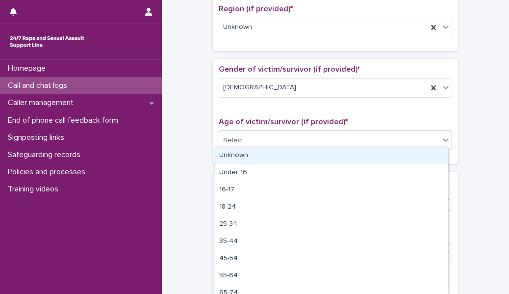
click at [287, 142] on div "Select..." at bounding box center [329, 140] width 220 height 16
click at [285, 159] on div "Unknown" at bounding box center [331, 155] width 232 height 17
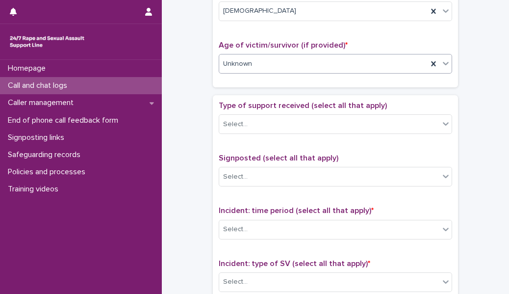
scroll to position [472, 0]
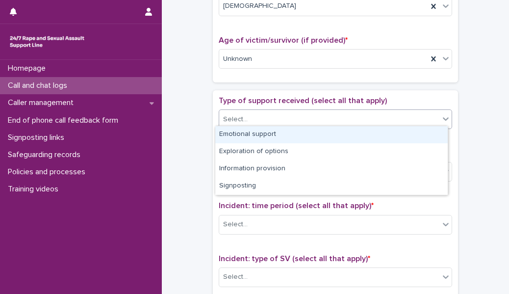
click at [291, 120] on div "Select..." at bounding box center [329, 119] width 220 height 16
click at [289, 135] on div "Emotional support" at bounding box center [331, 134] width 232 height 17
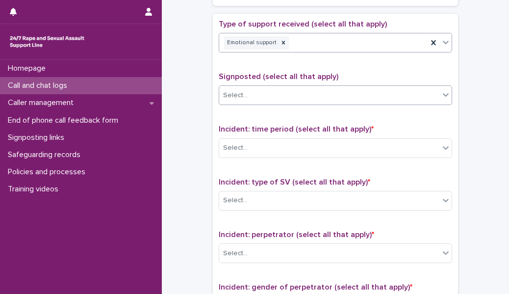
scroll to position [553, 0]
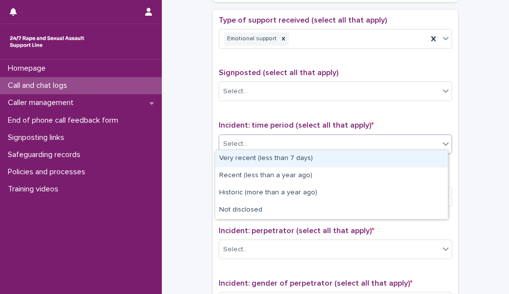
click at [284, 148] on div "Select..." at bounding box center [335, 144] width 233 height 20
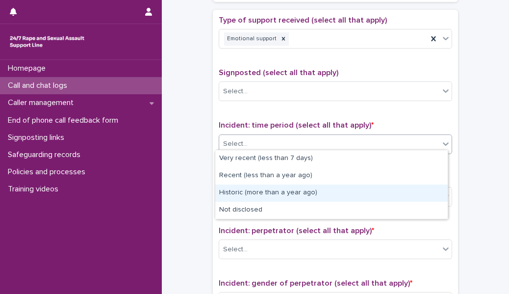
click at [281, 195] on div "Historic (more than a year ago)" at bounding box center [331, 192] width 232 height 17
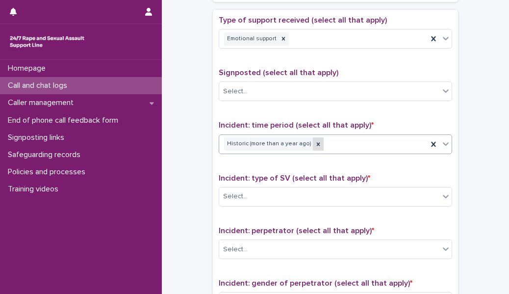
click at [313, 143] on div at bounding box center [318, 143] width 11 height 13
click at [304, 140] on div "Select..." at bounding box center [329, 144] width 220 height 16
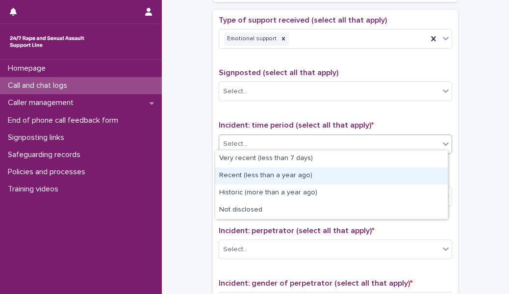
click at [273, 178] on div "Recent (less than a year ago)" at bounding box center [331, 175] width 232 height 17
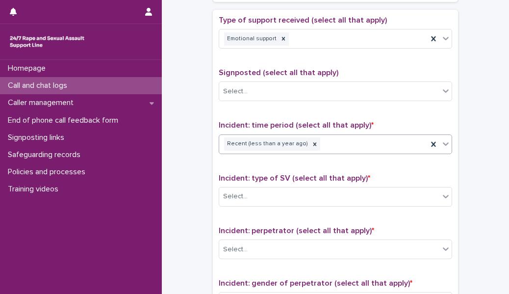
scroll to position [604, 0]
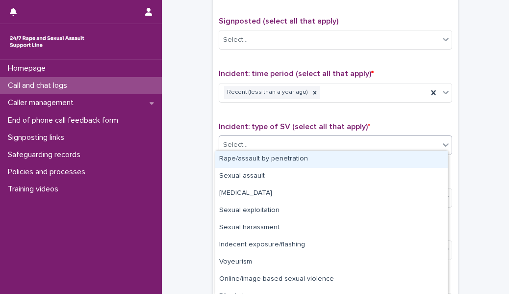
click at [279, 142] on div "Select..." at bounding box center [329, 145] width 220 height 16
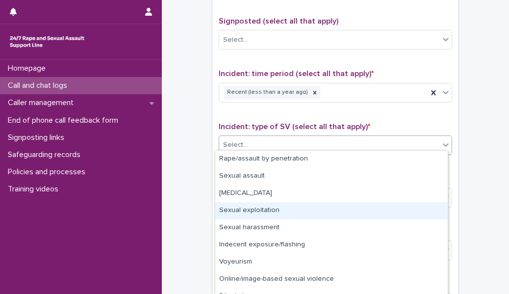
scroll to position [27, 0]
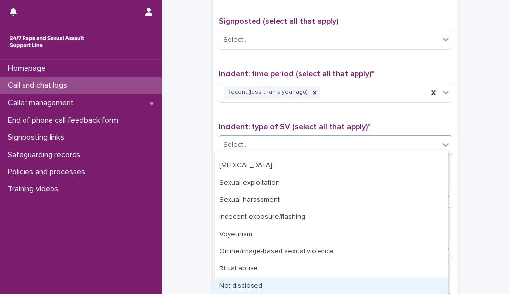
click at [261, 282] on div "Not disclosed" at bounding box center [331, 285] width 232 height 17
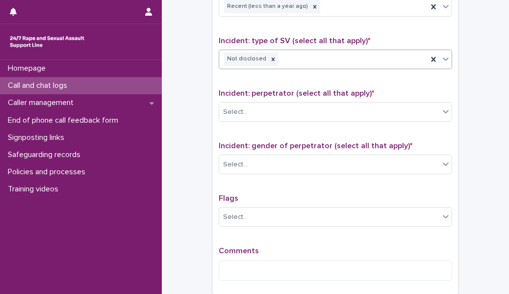
scroll to position [700, 0]
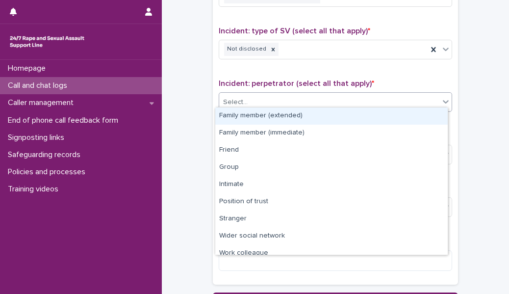
click at [283, 98] on div "Select..." at bounding box center [329, 102] width 220 height 16
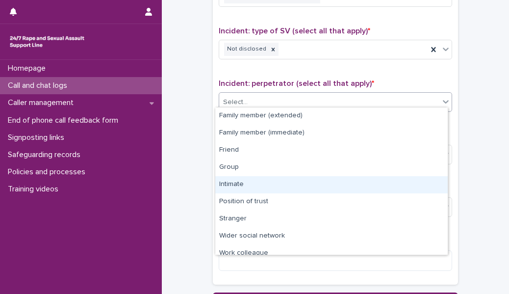
click at [261, 180] on div "Intimate" at bounding box center [331, 184] width 232 height 17
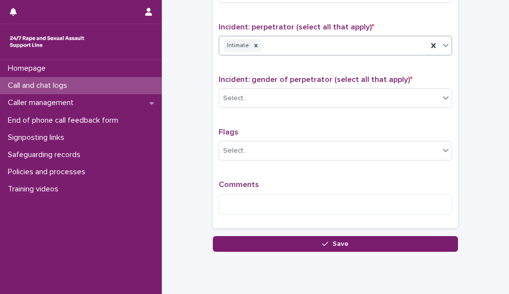
scroll to position [756, 0]
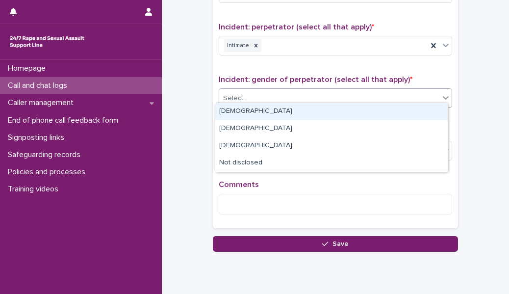
drag, startPoint x: 265, startPoint y: 88, endPoint x: 258, endPoint y: 122, distance: 34.0
click at [264, 108] on body "**********" at bounding box center [254, 147] width 509 height 294
click at [264, 108] on div "[DEMOGRAPHIC_DATA]" at bounding box center [331, 111] width 232 height 17
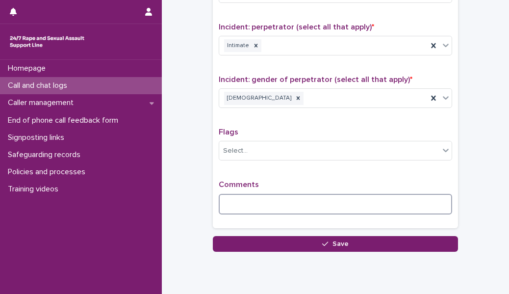
click at [246, 201] on textarea at bounding box center [335, 204] width 233 height 21
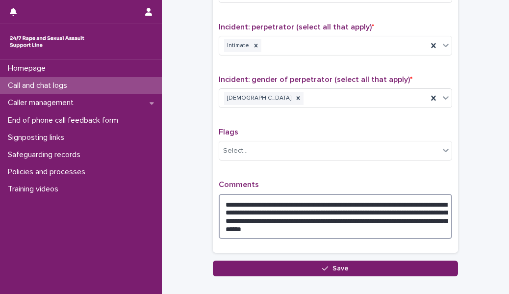
click at [382, 230] on textarea "**********" at bounding box center [335, 216] width 233 height 45
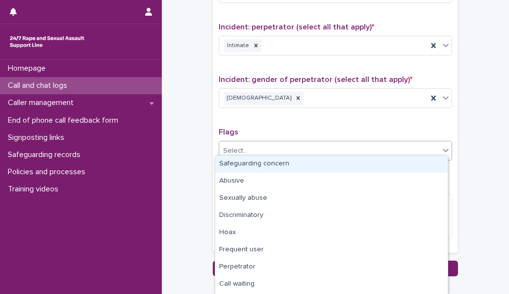
click at [398, 145] on div "Select..." at bounding box center [329, 151] width 220 height 16
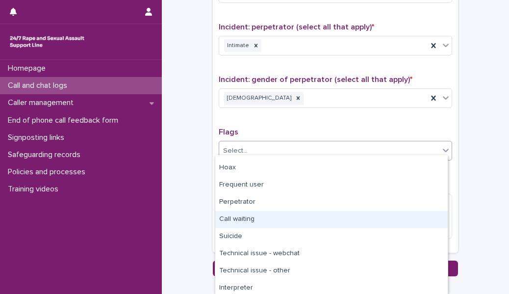
scroll to position [67, 0]
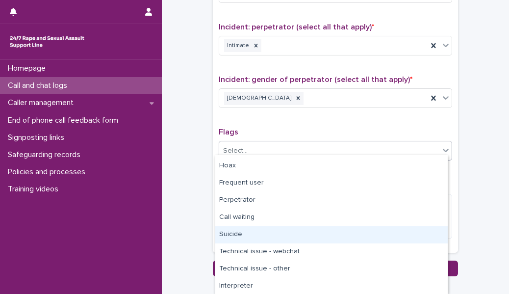
click at [235, 235] on div "Suicide" at bounding box center [331, 234] width 232 height 17
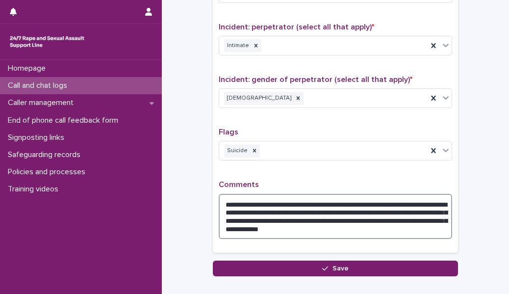
click at [416, 224] on textarea "**********" at bounding box center [335, 216] width 233 height 45
click at [431, 226] on textarea "**********" at bounding box center [335, 216] width 233 height 45
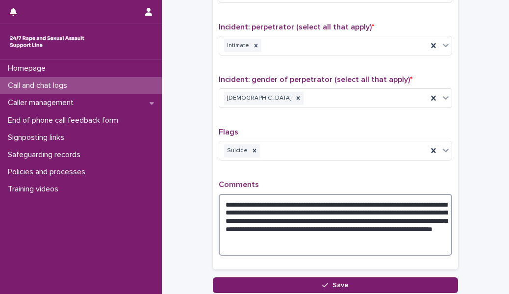
click at [312, 219] on textarea "**********" at bounding box center [335, 225] width 233 height 62
click at [313, 216] on textarea "**********" at bounding box center [335, 225] width 233 height 62
click at [317, 216] on textarea "**********" at bounding box center [335, 225] width 233 height 62
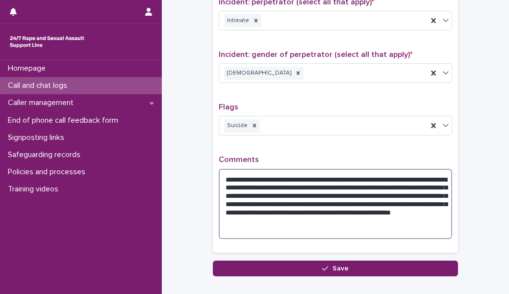
scroll to position [785, 0]
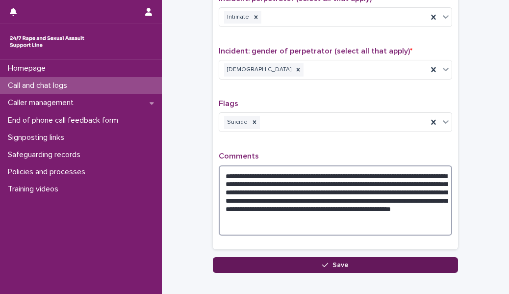
type textarea "**********"
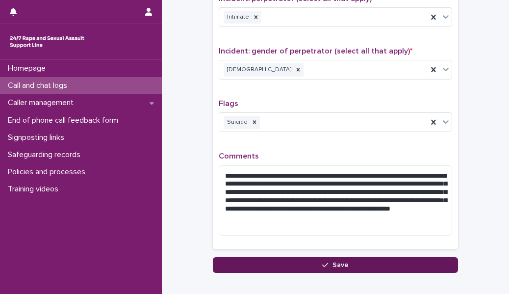
click at [360, 257] on button "Save" at bounding box center [335, 265] width 245 height 16
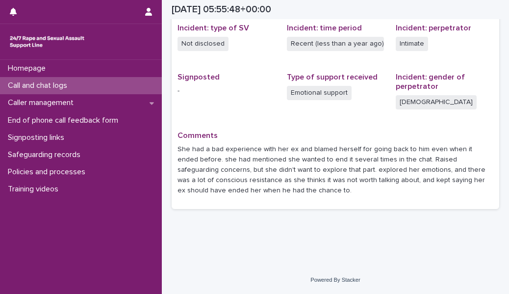
scroll to position [253, 0]
click at [114, 82] on div "Call and chat logs" at bounding box center [81, 85] width 162 height 17
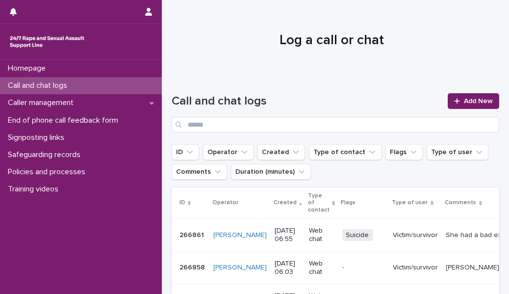
click at [305, 26] on div at bounding box center [332, 37] width 340 height 74
